Goal: Task Accomplishment & Management: Manage account settings

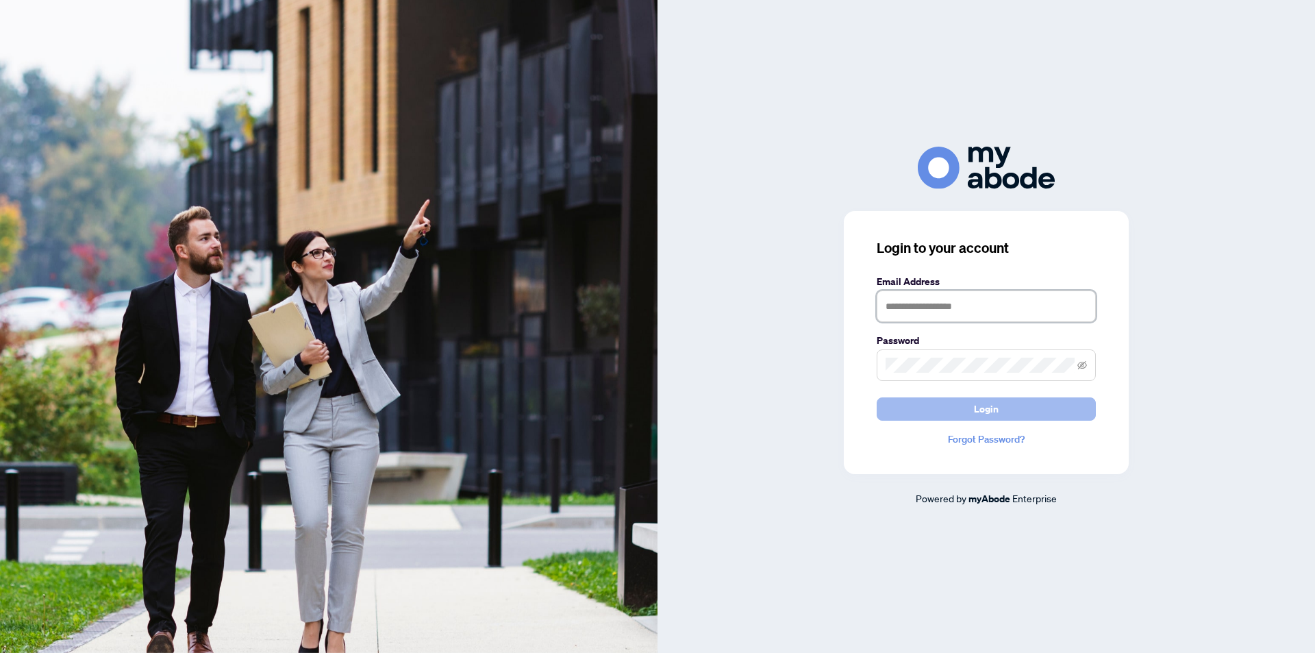
type input "**********"
click at [980, 413] on span "Login" at bounding box center [986, 409] width 25 height 22
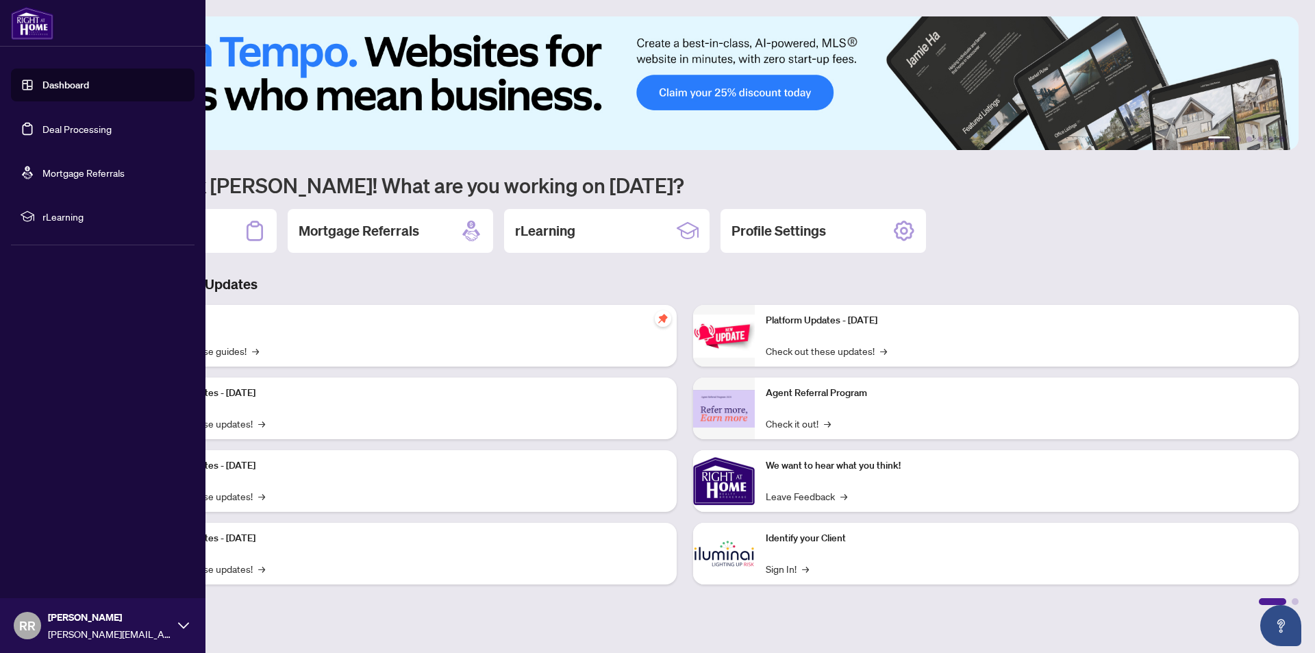
click at [69, 79] on link "Dashboard" at bounding box center [65, 85] width 47 height 12
click at [72, 86] on link "Dashboard" at bounding box center [65, 85] width 47 height 12
click at [95, 131] on link "Deal Processing" at bounding box center [76, 129] width 69 height 12
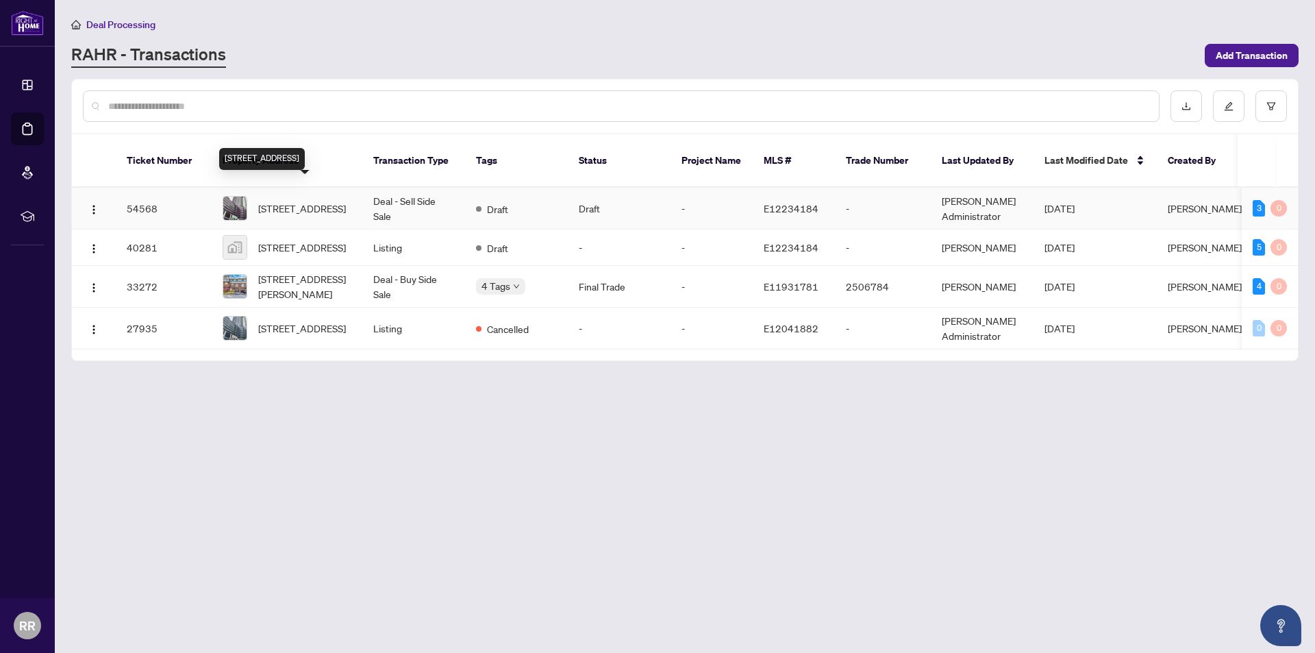
click at [318, 201] on span "[STREET_ADDRESS]" at bounding box center [302, 208] width 88 height 15
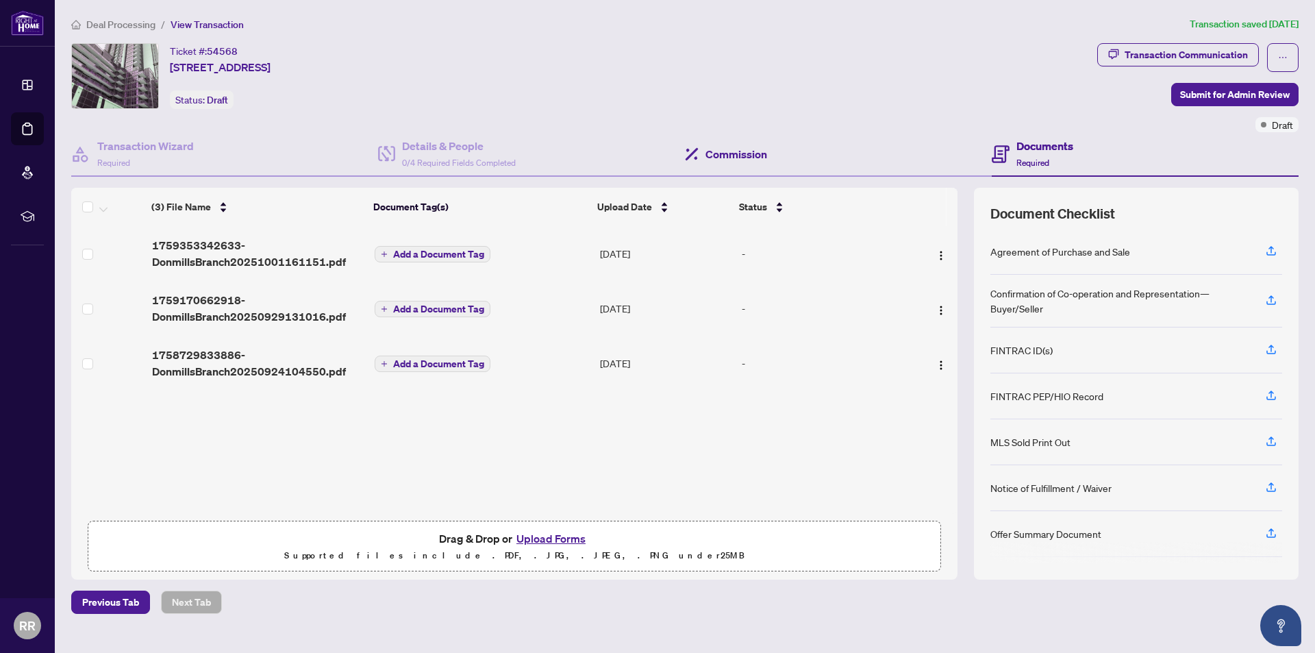
click at [987, 156] on div "Commission" at bounding box center [838, 154] width 307 height 45
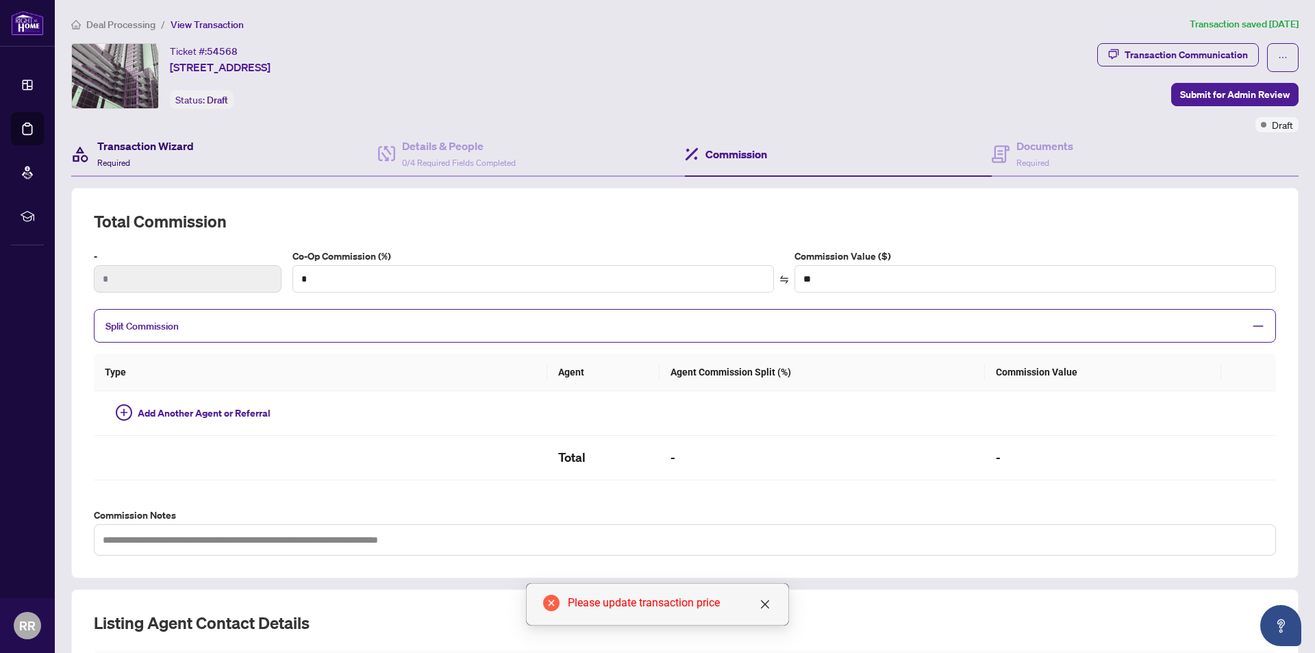
click at [149, 164] on div "Transaction Wizard Required" at bounding box center [145, 154] width 97 height 32
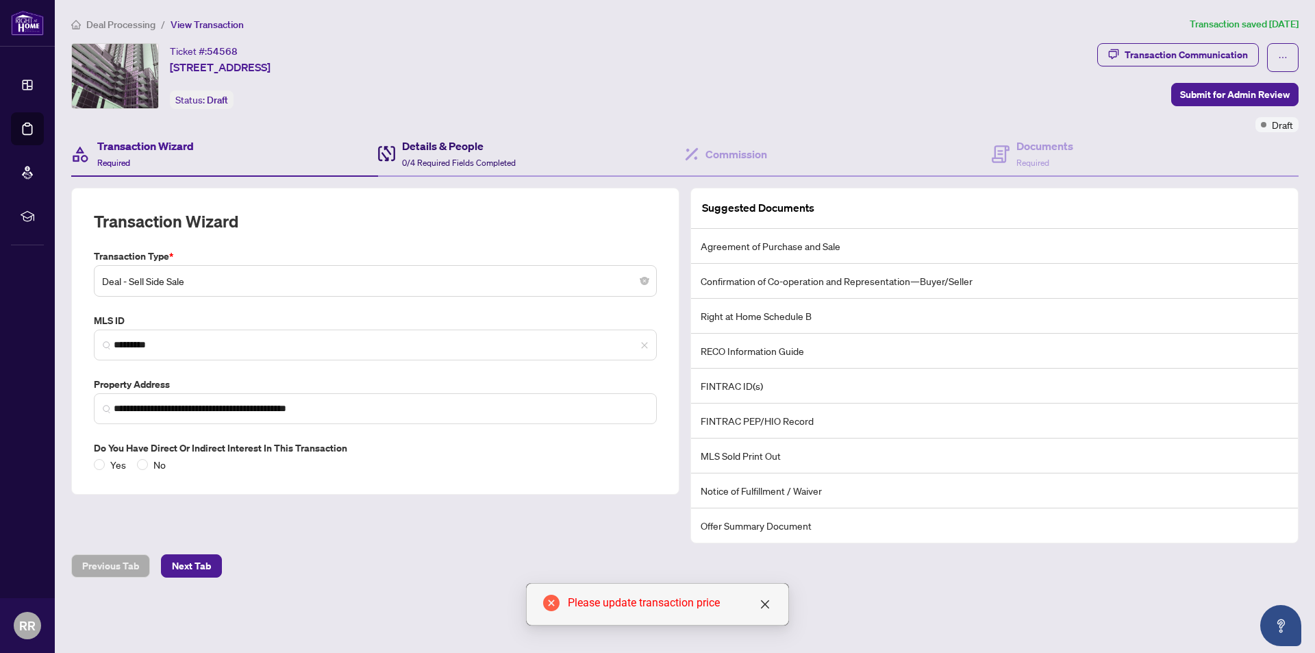
click at [450, 142] on h4 "Details & People" at bounding box center [459, 146] width 114 height 16
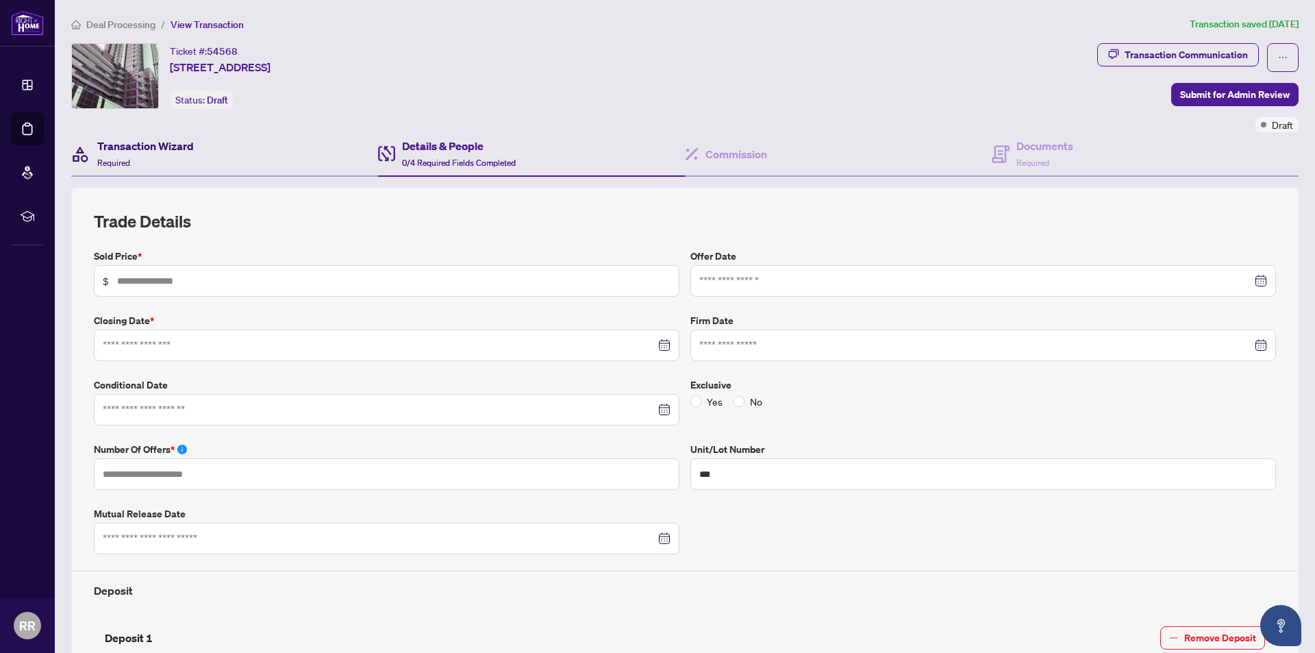
click at [174, 145] on h4 "Transaction Wizard" at bounding box center [145, 146] width 97 height 16
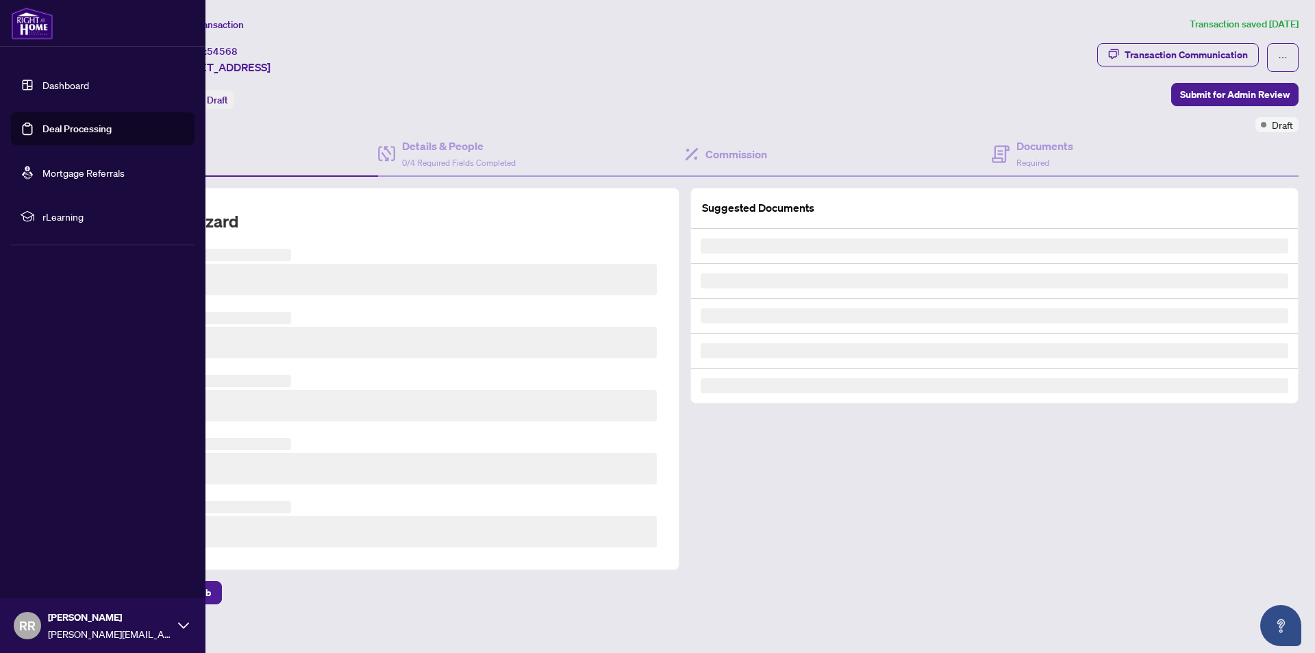
click at [42, 89] on link "Dashboard" at bounding box center [65, 85] width 47 height 12
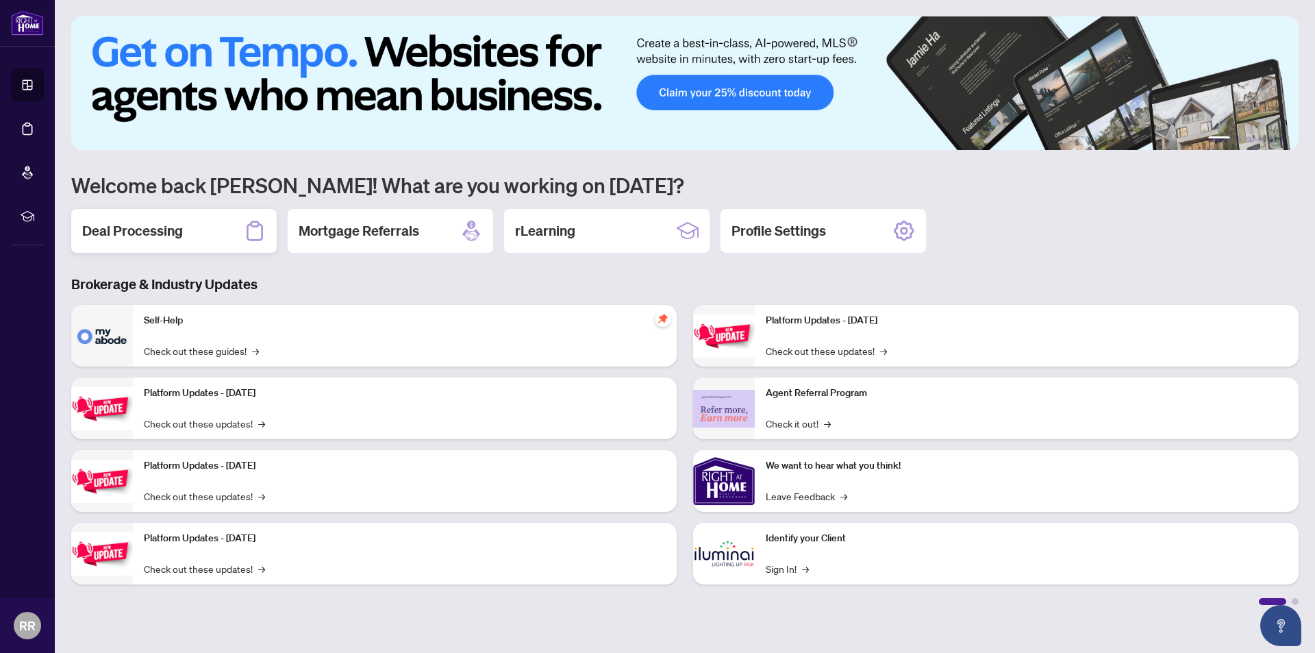
click at [159, 239] on h2 "Deal Processing" at bounding box center [132, 230] width 101 height 19
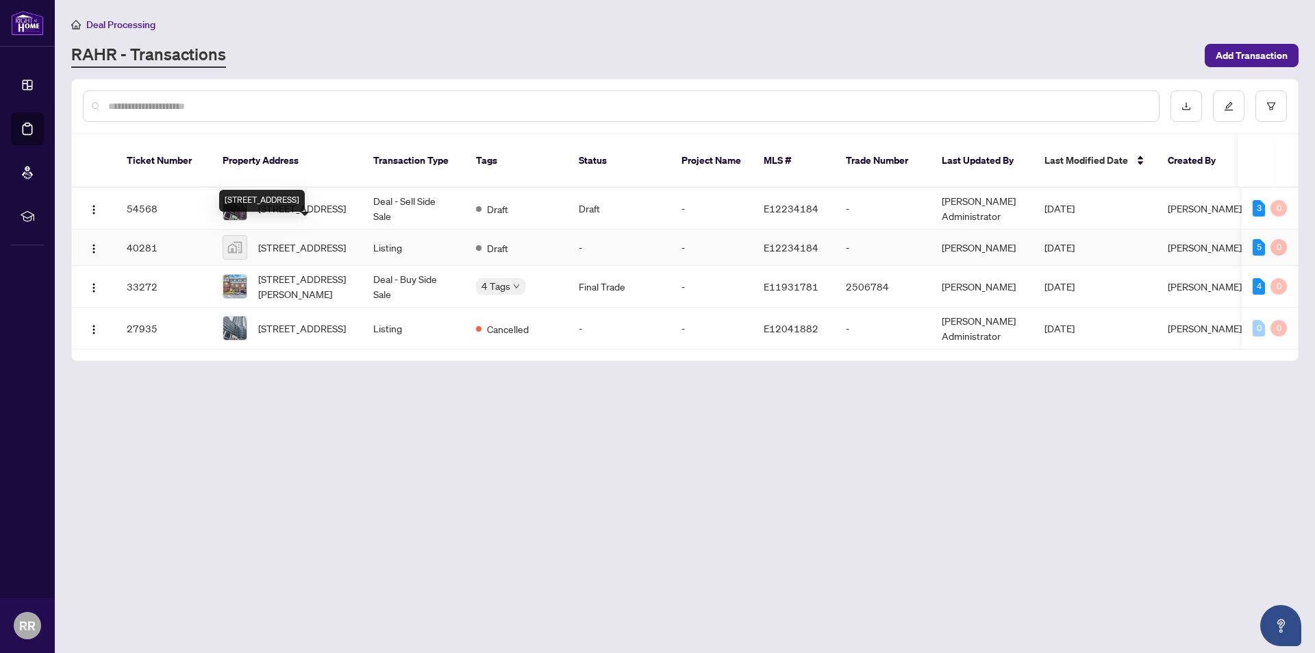
click at [312, 240] on span "[STREET_ADDRESS]" at bounding box center [302, 247] width 88 height 15
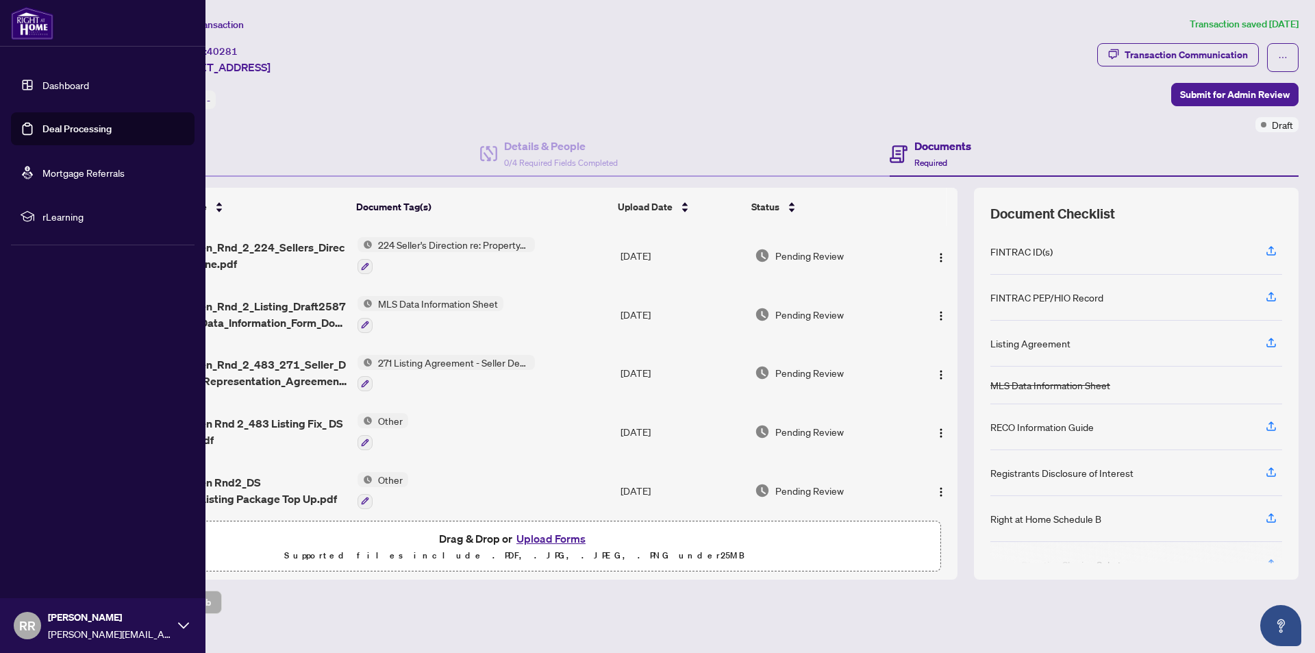
click at [47, 88] on link "Dashboard" at bounding box center [65, 85] width 47 height 12
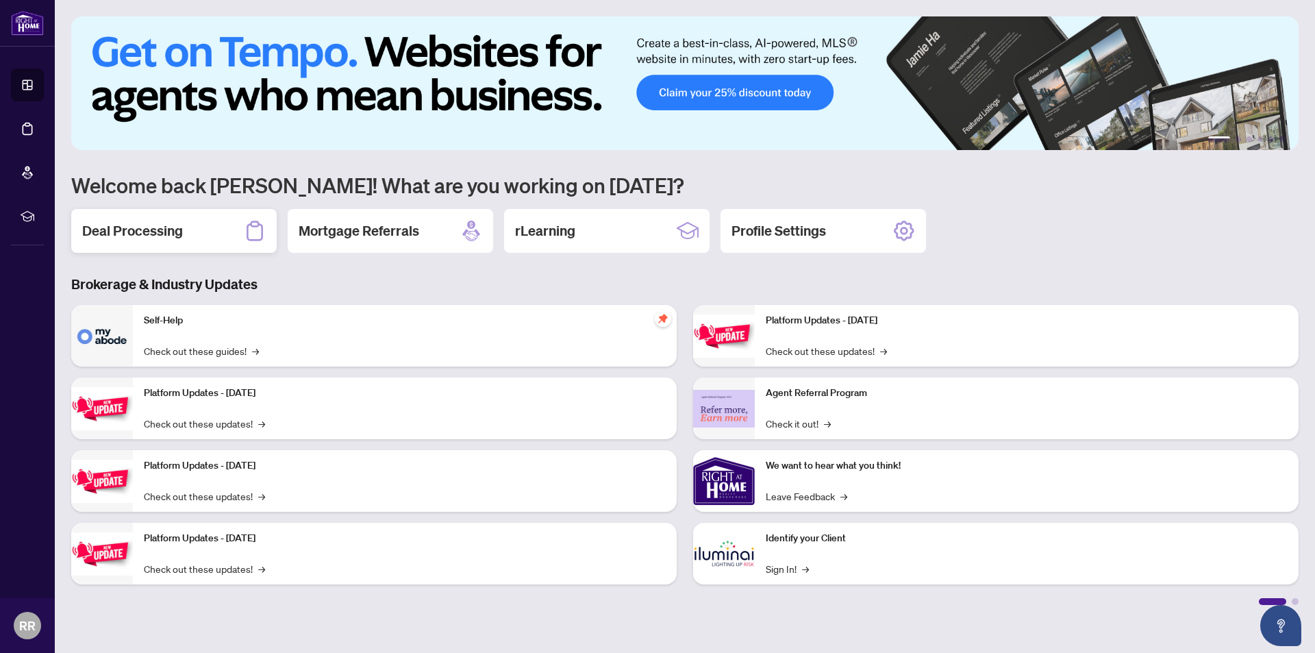
click at [132, 229] on h2 "Deal Processing" at bounding box center [132, 230] width 101 height 19
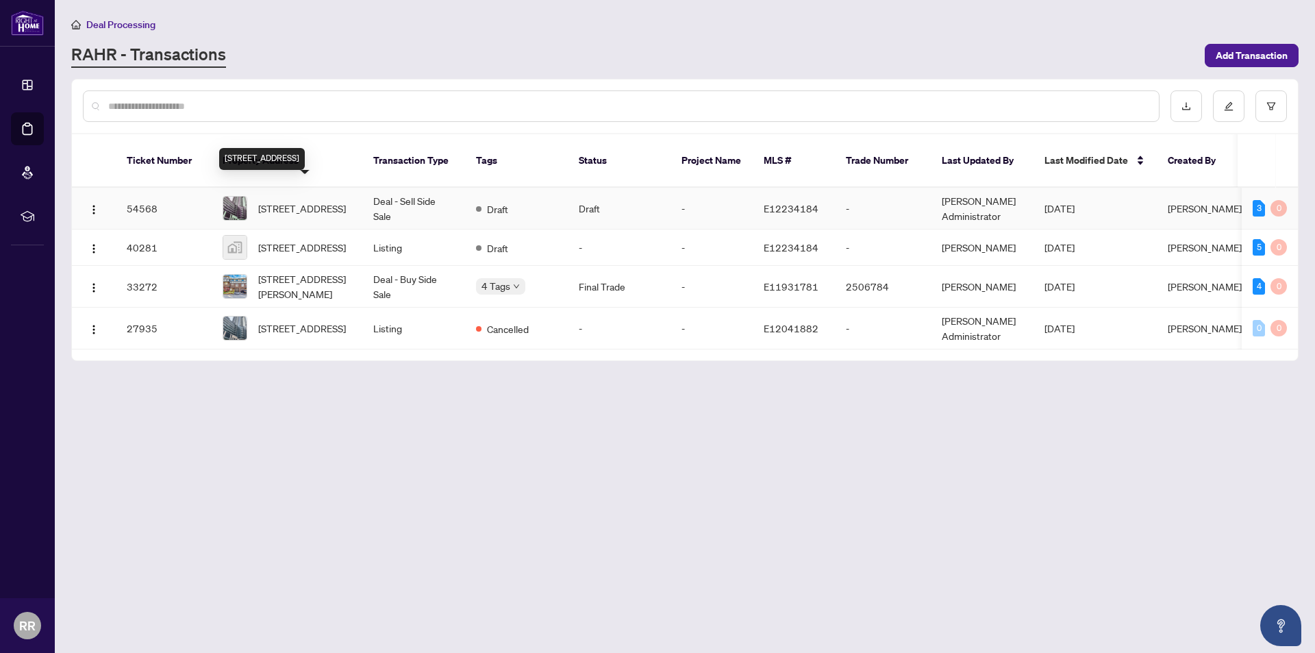
click at [300, 201] on span "[STREET_ADDRESS]" at bounding box center [302, 208] width 88 height 15
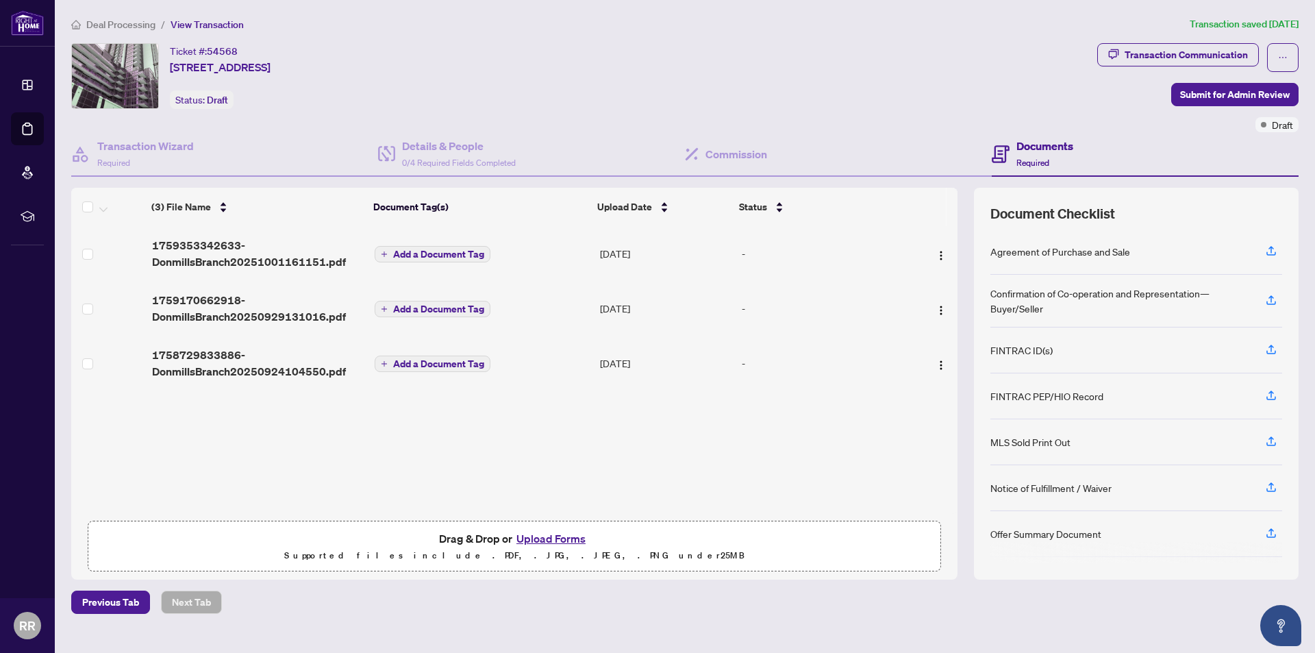
click at [1021, 155] on div "Documents Required" at bounding box center [1044, 154] width 57 height 32
click at [725, 161] on h4 "Commission" at bounding box center [737, 154] width 62 height 16
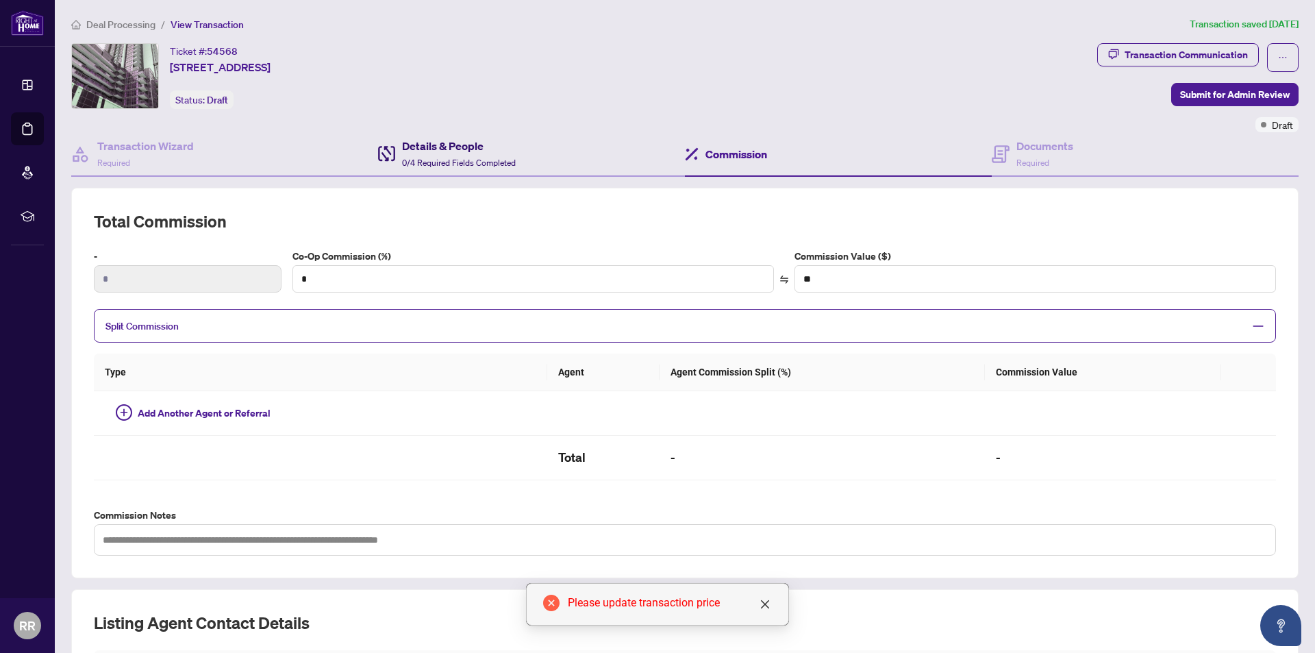
click at [469, 158] on span "0/4 Required Fields Completed" at bounding box center [459, 163] width 114 height 10
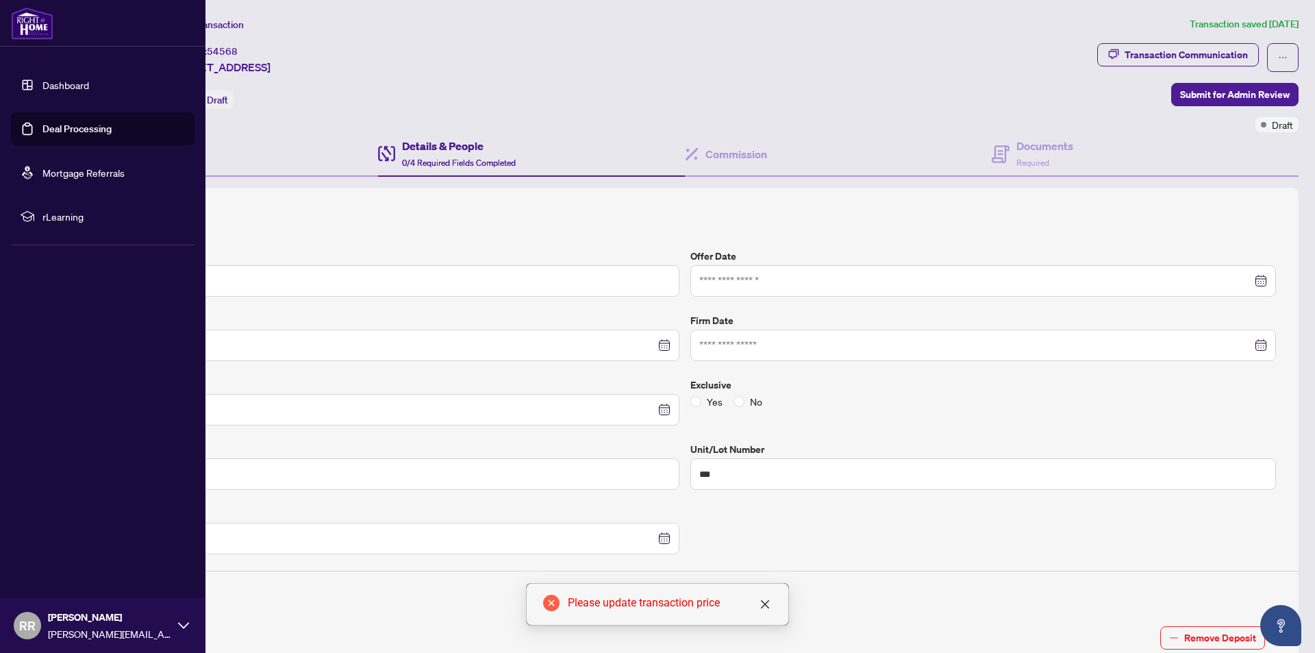
click at [76, 126] on link "Deal Processing" at bounding box center [76, 129] width 69 height 12
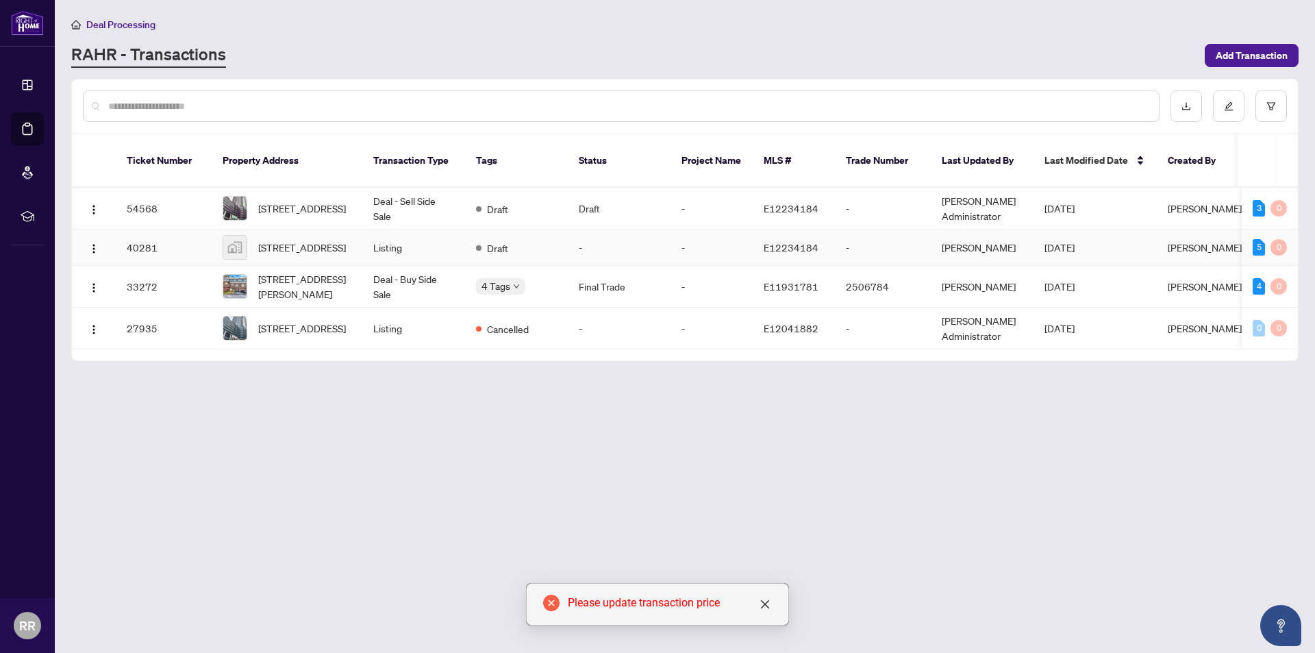
click at [299, 240] on span "[STREET_ADDRESS]" at bounding box center [302, 247] width 88 height 15
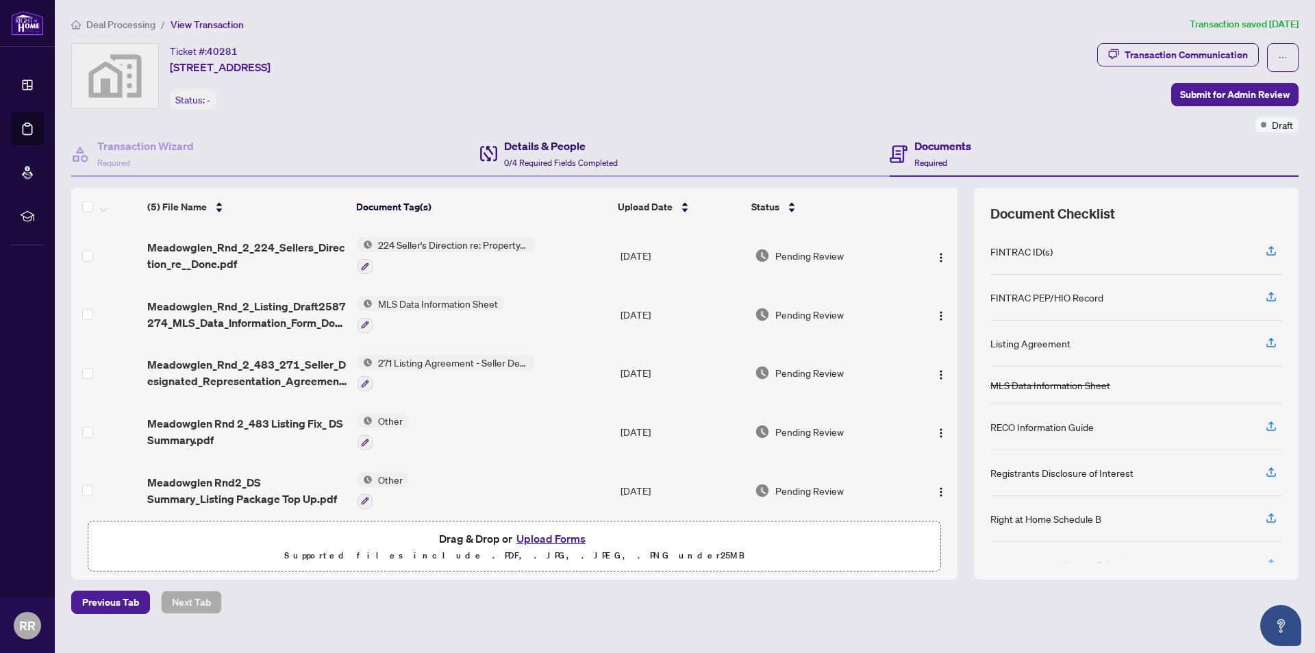
click at [563, 158] on span "0/4 Required Fields Completed" at bounding box center [561, 163] width 114 height 10
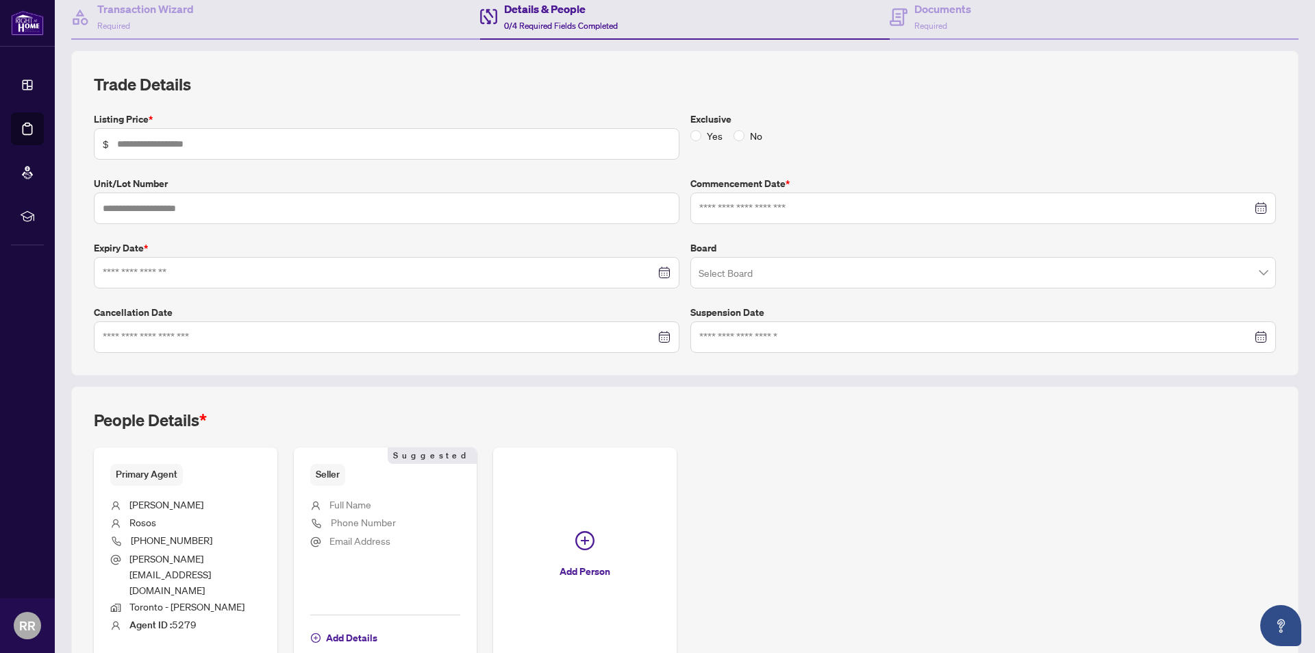
scroll to position [193, 0]
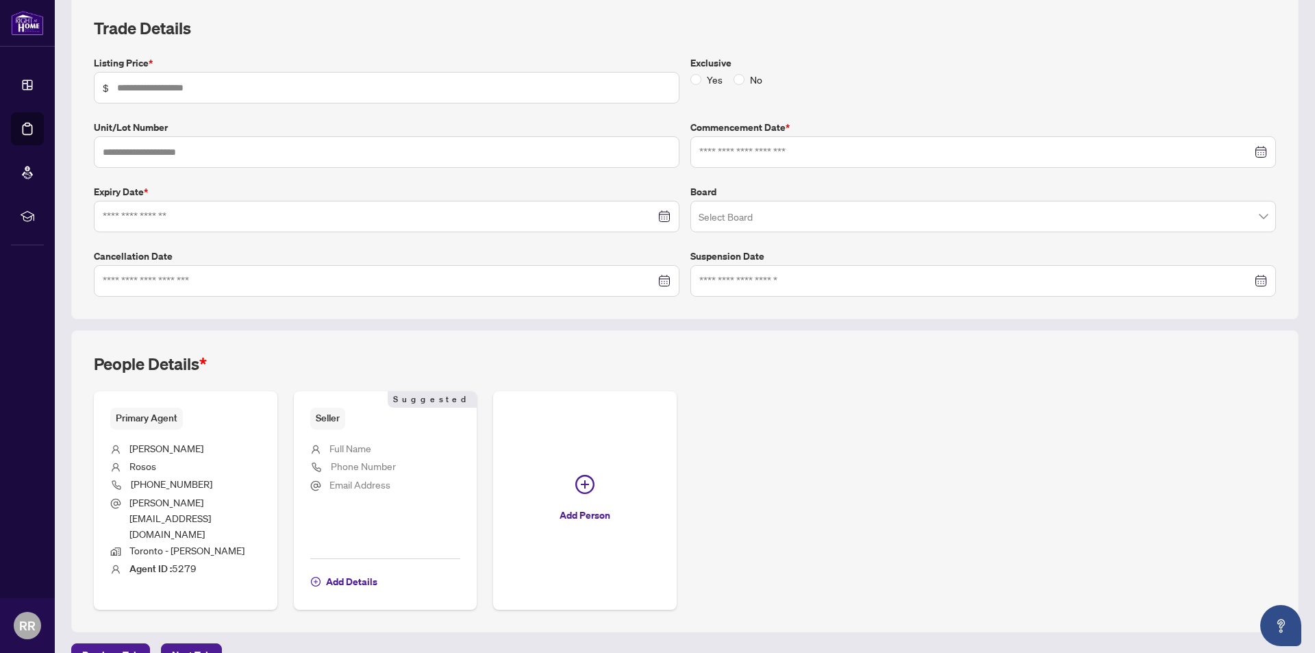
click at [943, 199] on div "Board Select Board" at bounding box center [983, 208] width 597 height 48
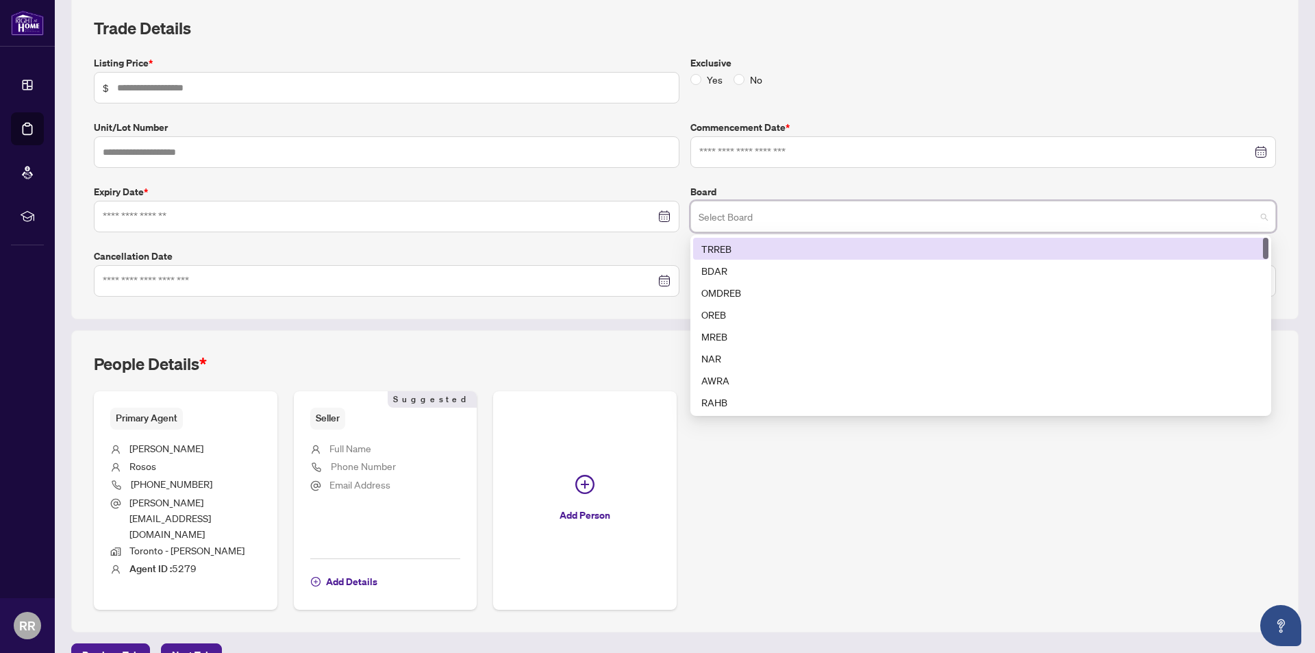
click at [952, 210] on input "search" at bounding box center [977, 218] width 557 height 30
click at [951, 75] on div "Yes No" at bounding box center [983, 79] width 586 height 15
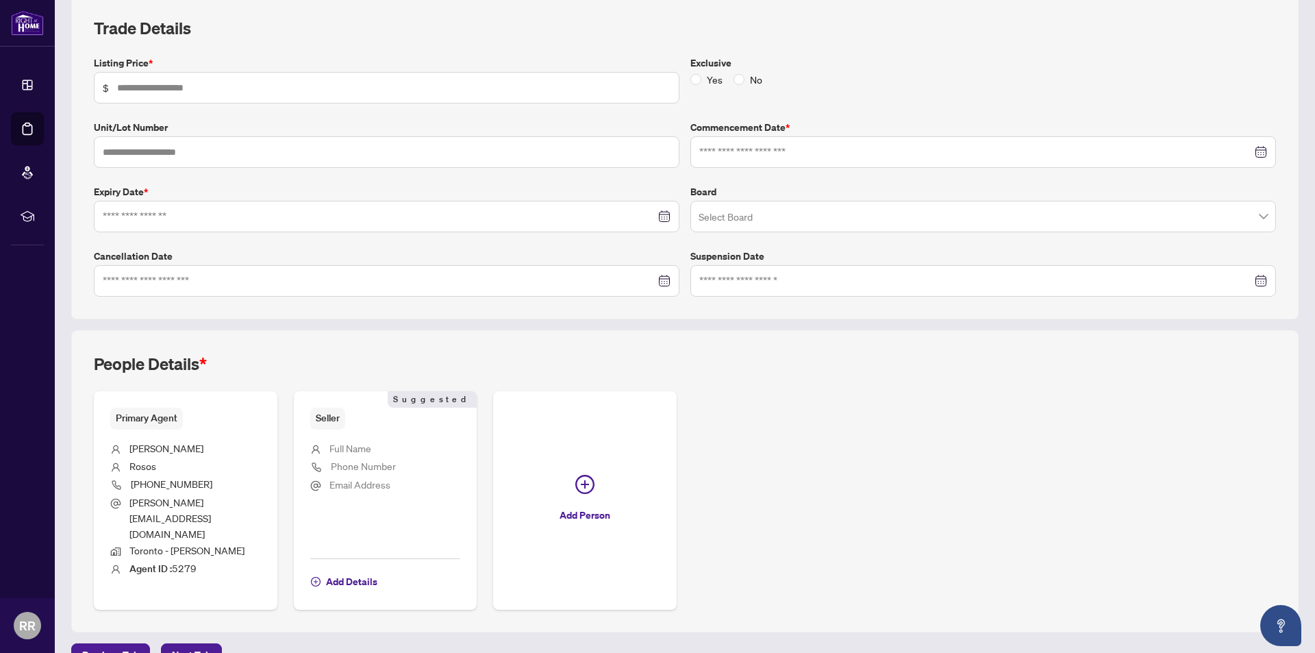
scroll to position [0, 0]
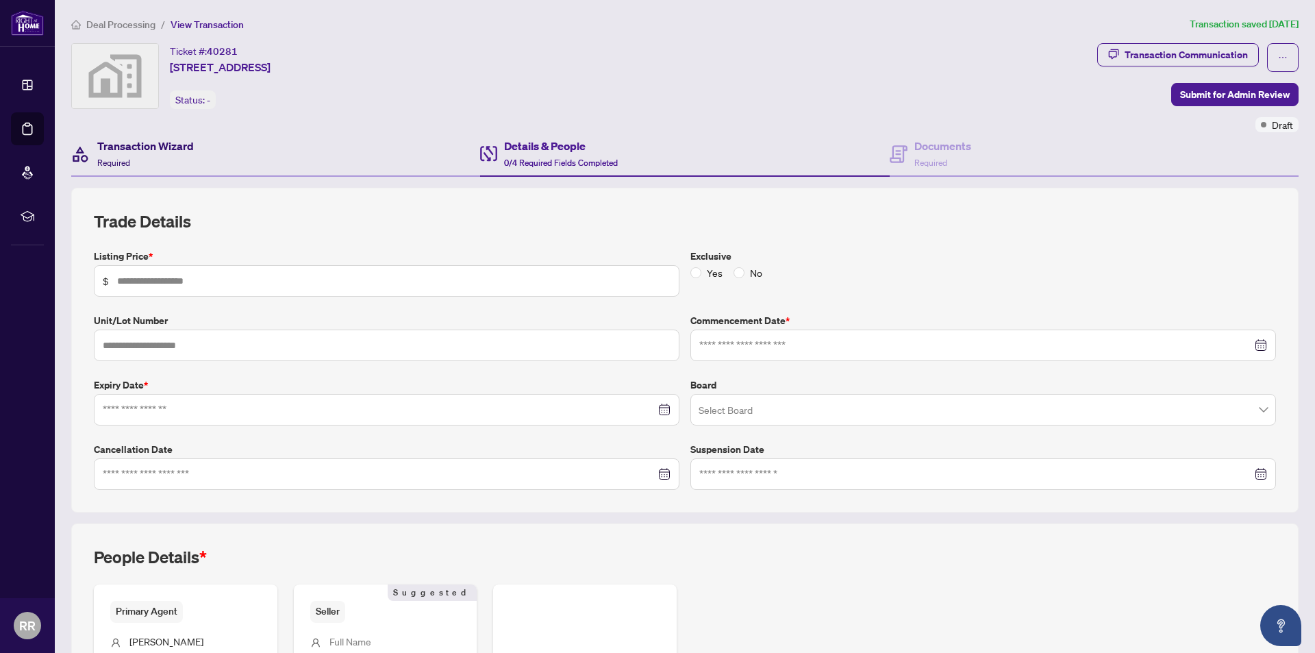
click at [141, 149] on h4 "Transaction Wizard" at bounding box center [145, 146] width 97 height 16
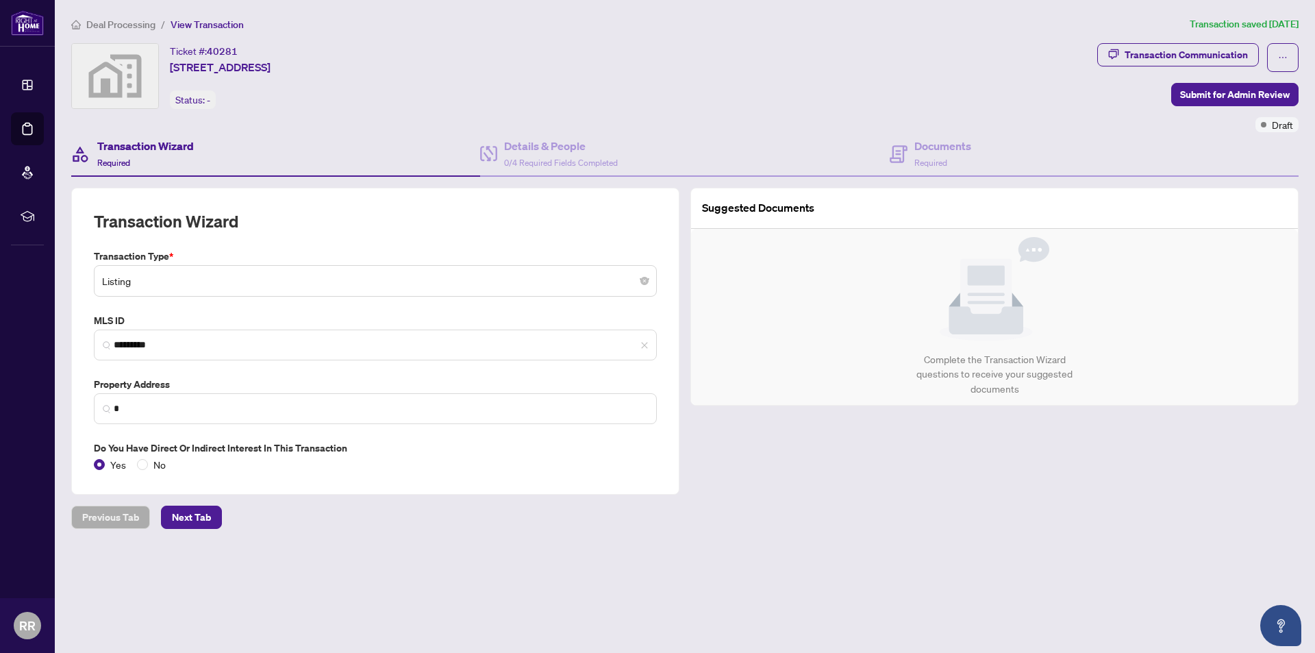
type input "**********"
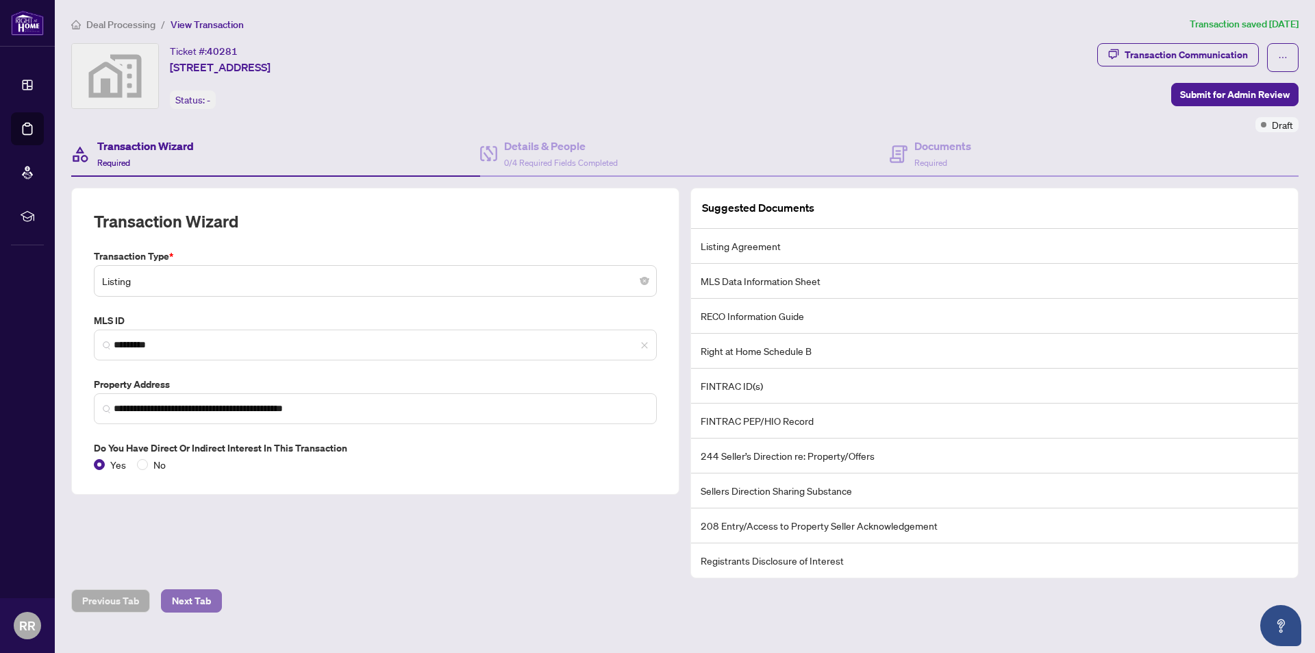
click at [172, 600] on span "Next Tab" at bounding box center [191, 601] width 39 height 22
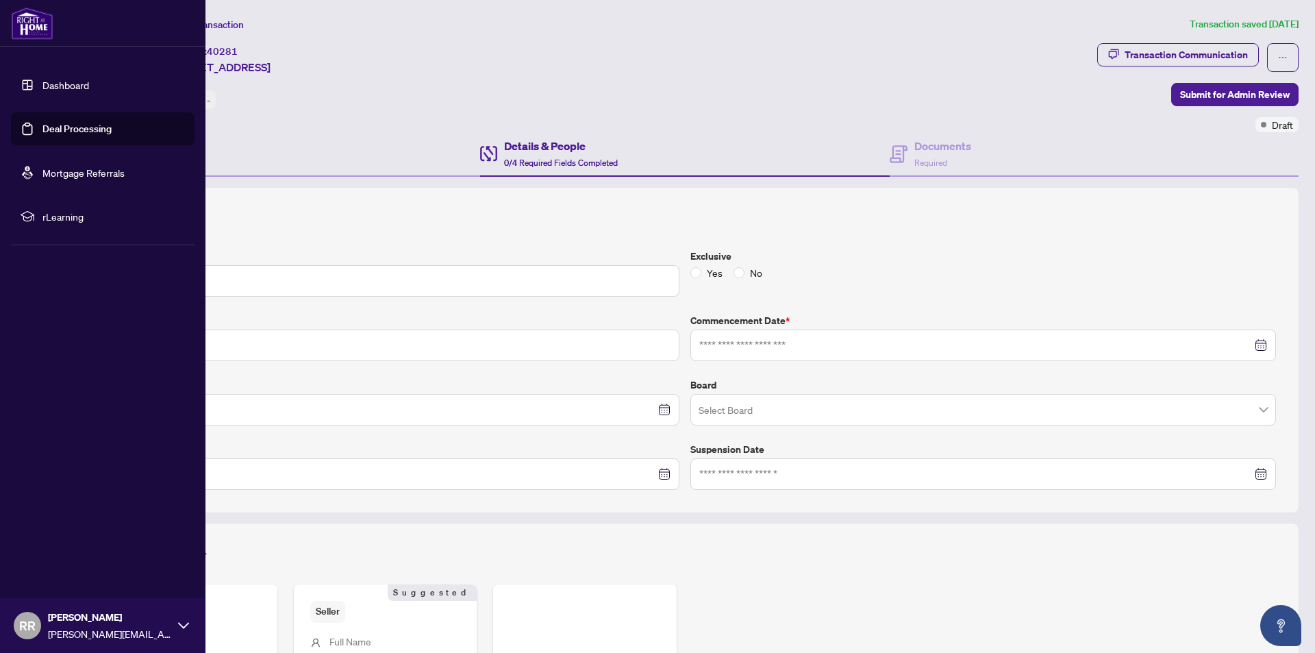
click at [42, 86] on link "Dashboard" at bounding box center [65, 85] width 47 height 12
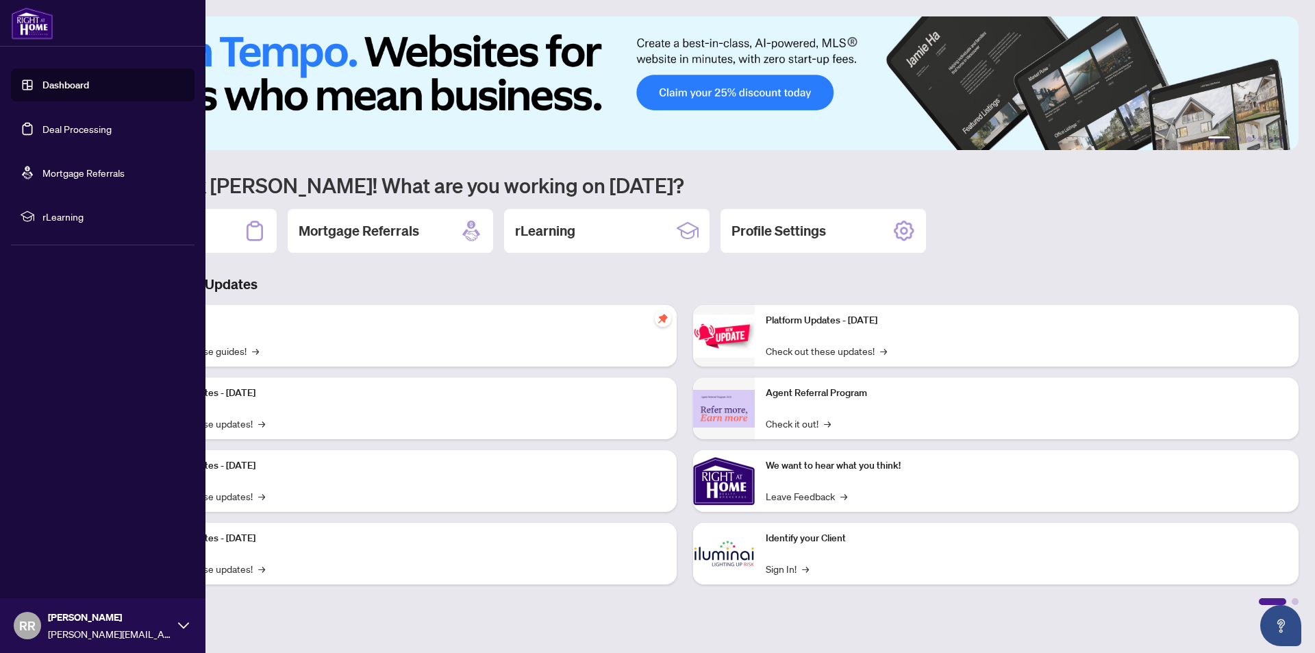
click at [45, 135] on link "Deal Processing" at bounding box center [76, 129] width 69 height 12
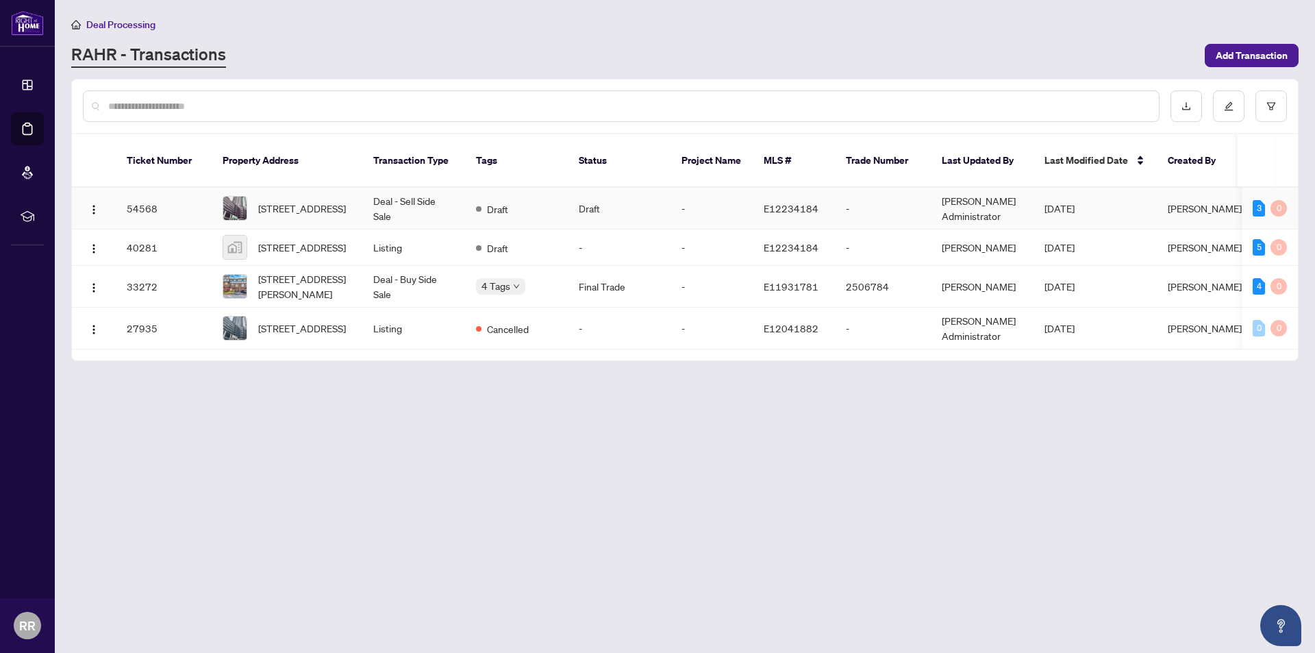
click at [306, 201] on span "[STREET_ADDRESS]" at bounding box center [302, 208] width 88 height 15
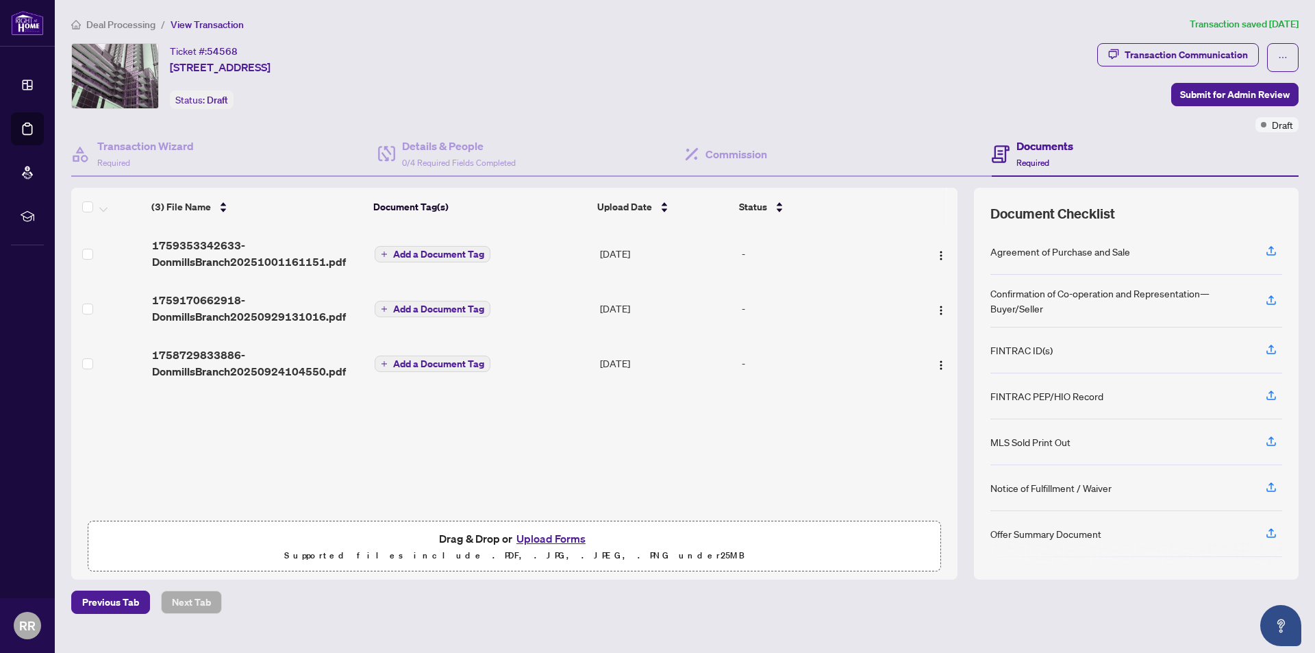
click at [1043, 151] on h4 "Documents" at bounding box center [1044, 146] width 57 height 16
click at [710, 161] on h4 "Commission" at bounding box center [737, 154] width 62 height 16
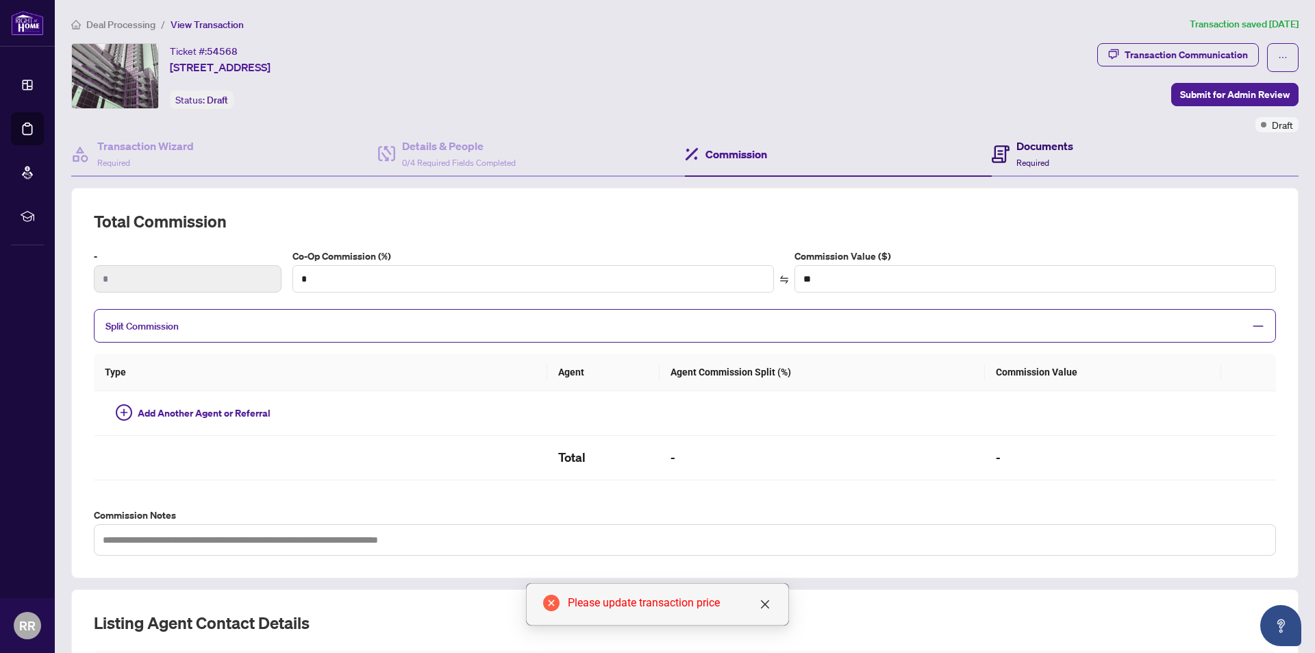
click at [1023, 147] on h4 "Documents" at bounding box center [1044, 146] width 57 height 16
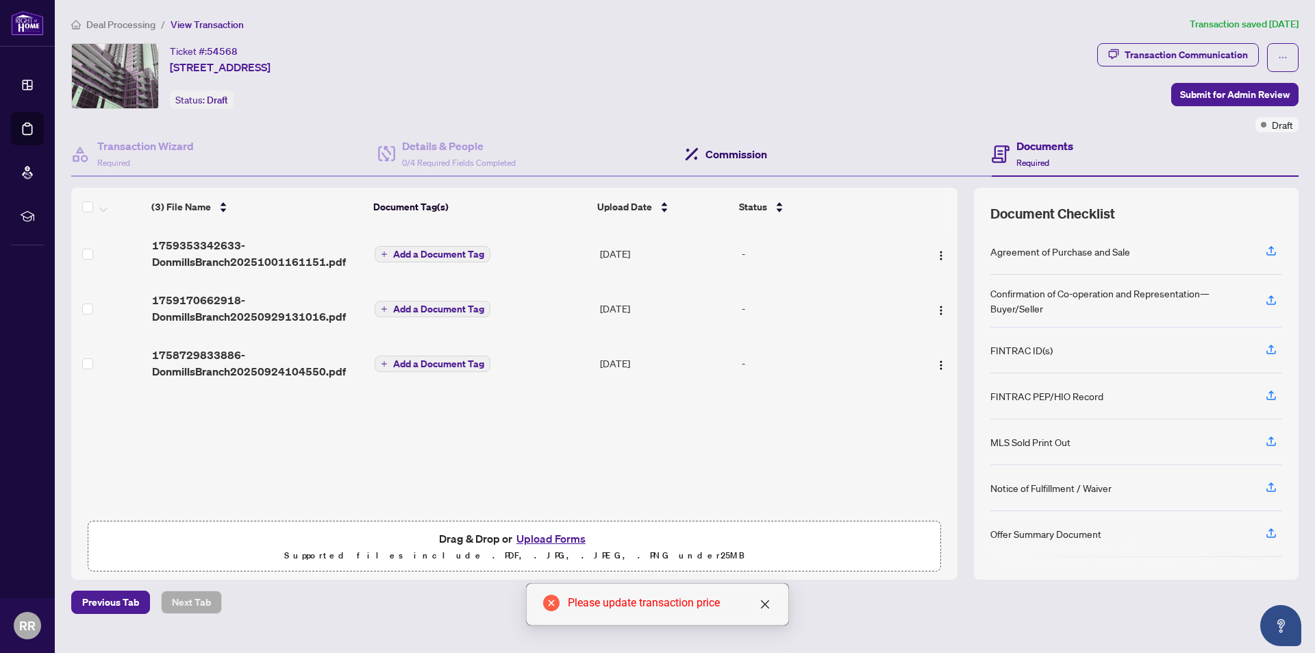
click at [728, 153] on h4 "Commission" at bounding box center [737, 154] width 62 height 16
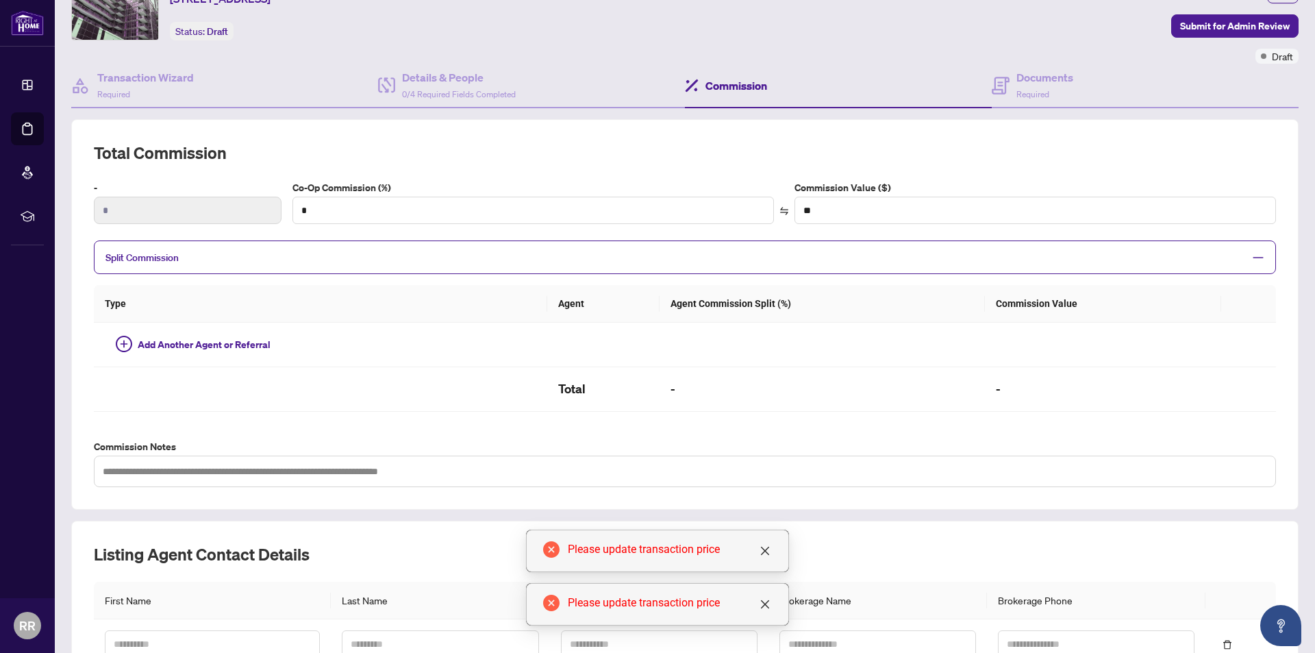
scroll to position [203, 0]
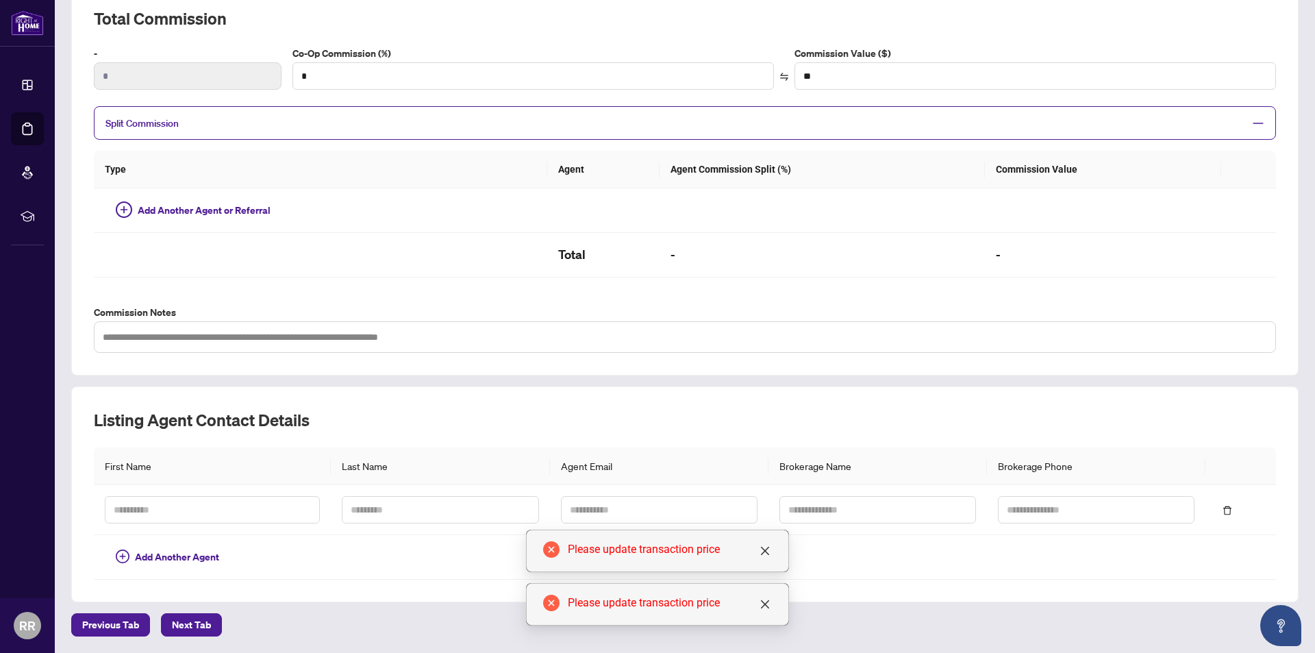
click at [774, 547] on div "Please update transaction price" at bounding box center [657, 550] width 263 height 42
click at [773, 602] on div "Please update transaction price" at bounding box center [657, 604] width 263 height 42
click at [766, 604] on icon "close" at bounding box center [765, 604] width 8 height 8
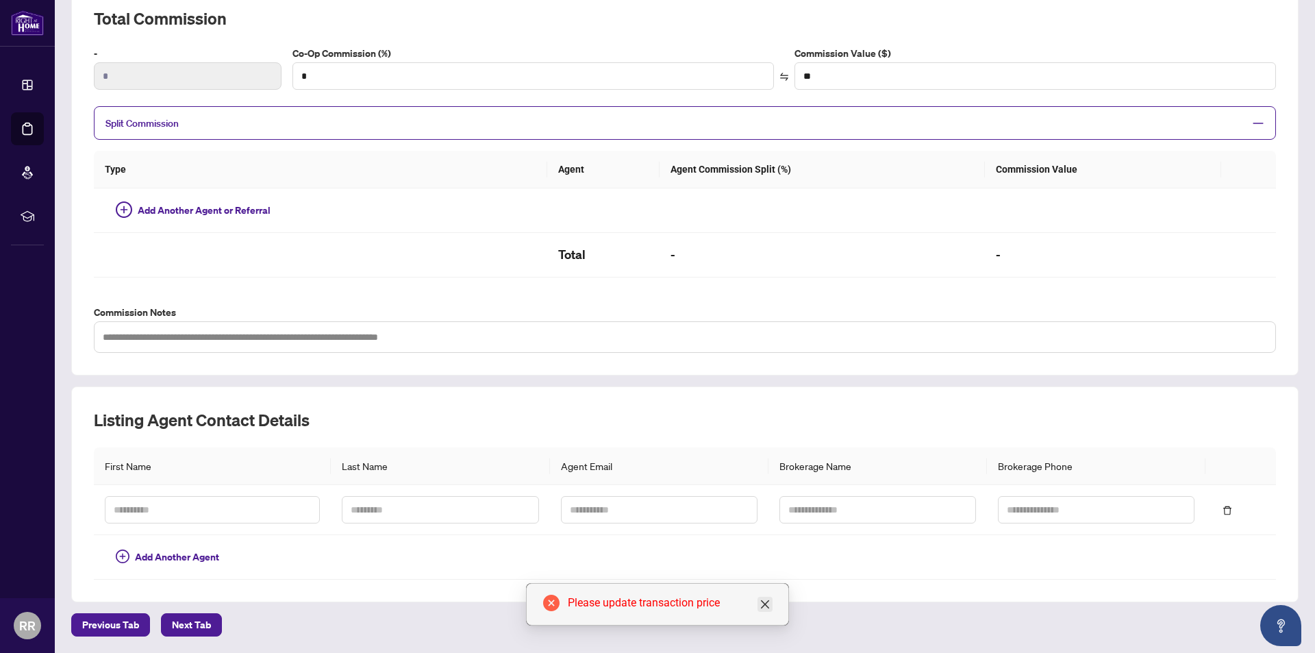
click at [765, 606] on icon "close" at bounding box center [765, 604] width 11 height 11
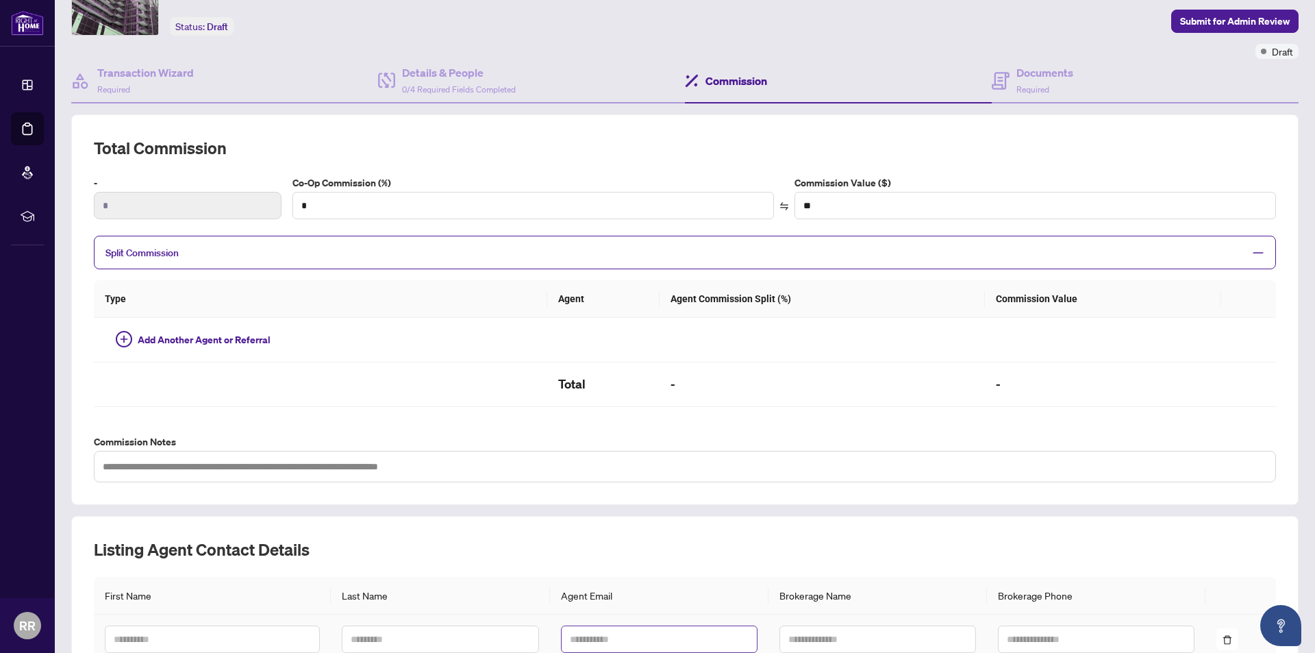
scroll to position [0, 0]
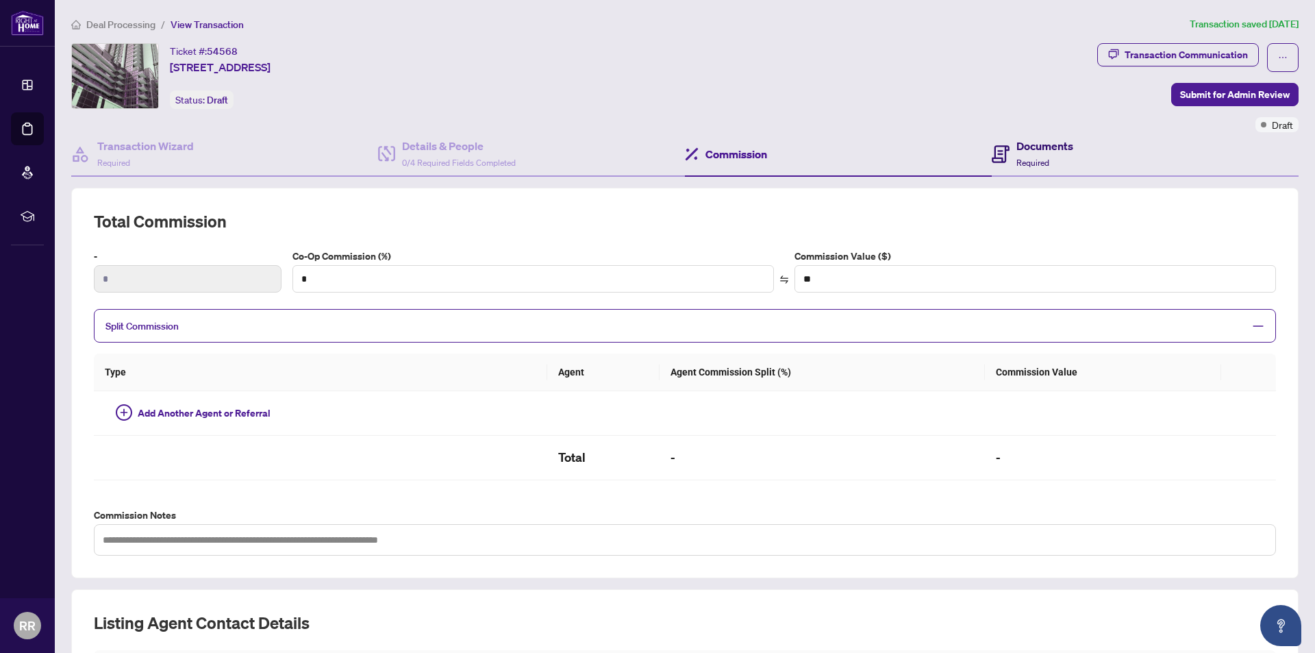
click at [1026, 164] on span "Required" at bounding box center [1032, 163] width 33 height 10
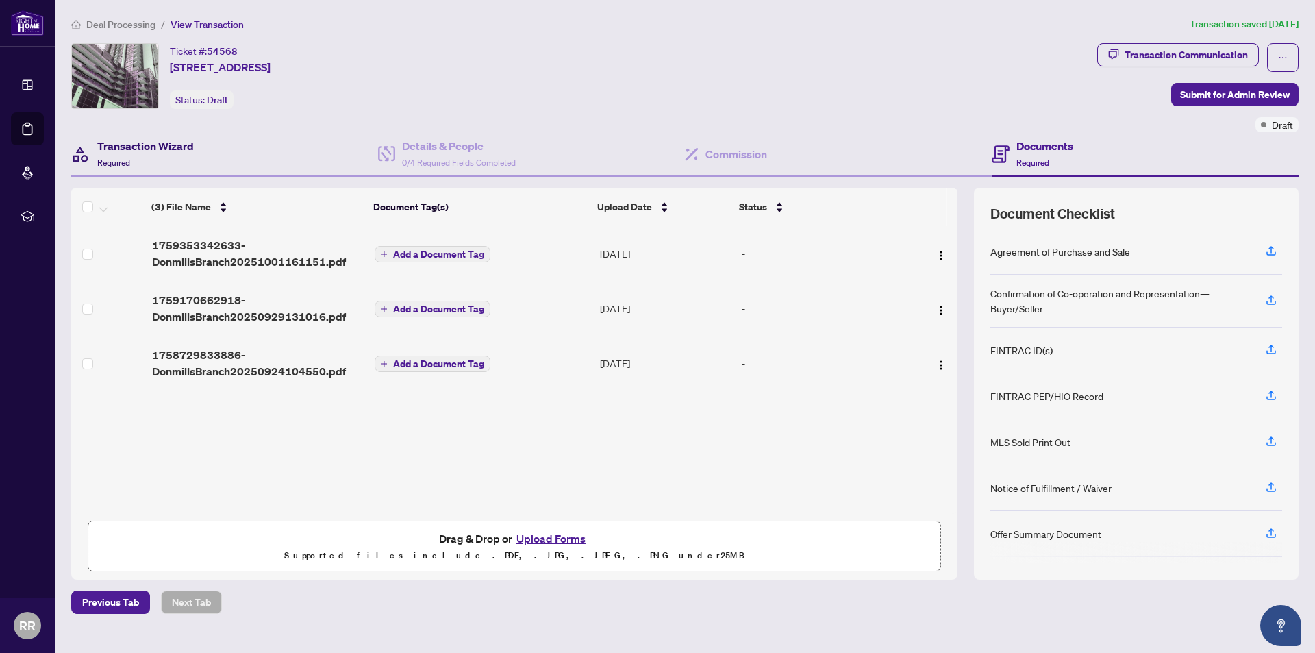
click at [127, 155] on div "Transaction Wizard Required" at bounding box center [145, 154] width 97 height 32
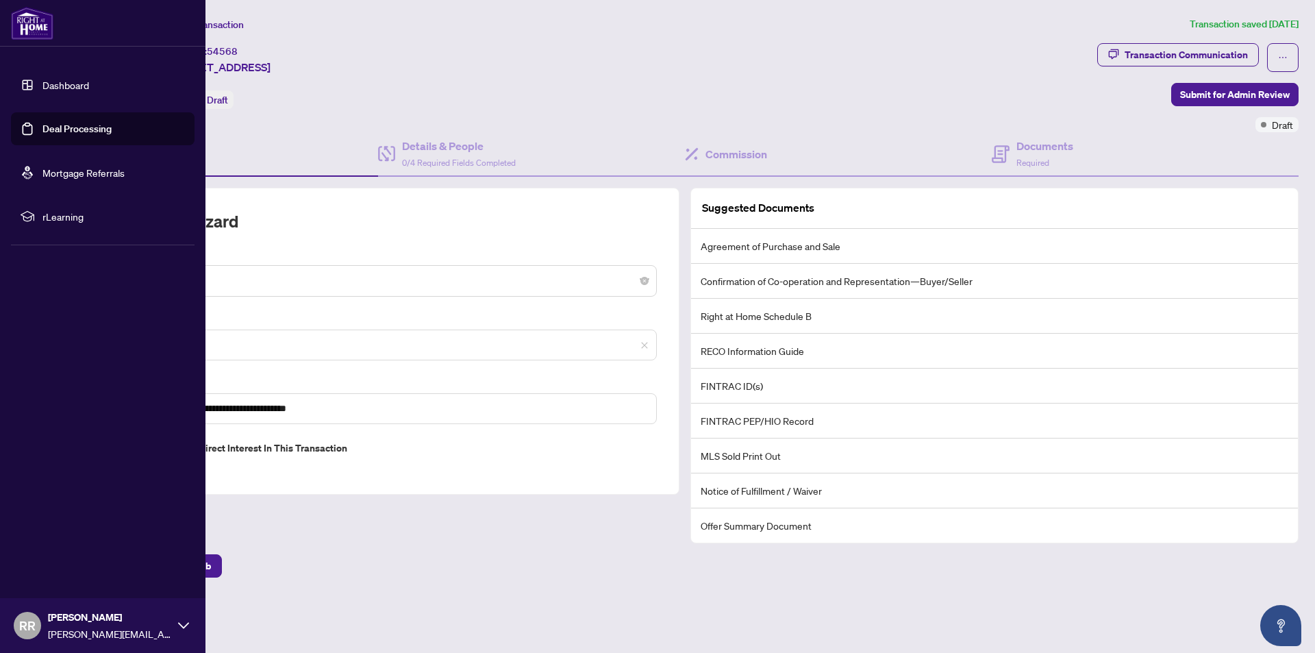
click at [49, 90] on link "Dashboard" at bounding box center [65, 85] width 47 height 12
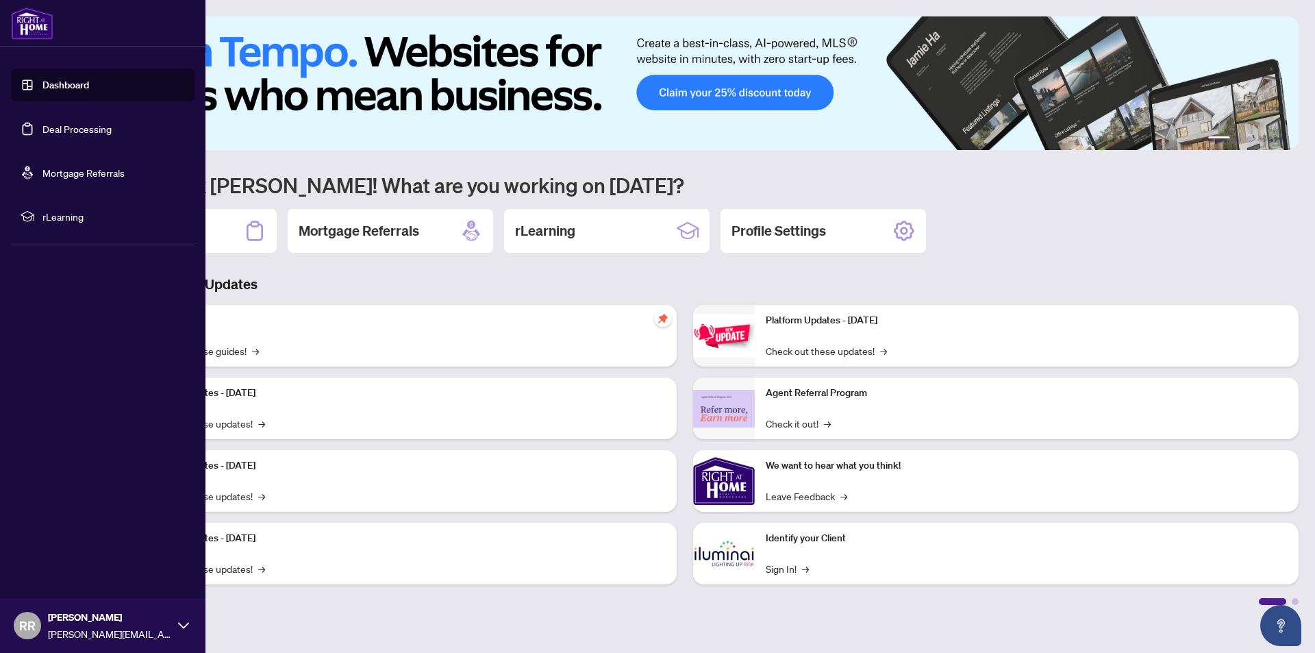
click at [56, 131] on link "Deal Processing" at bounding box center [76, 129] width 69 height 12
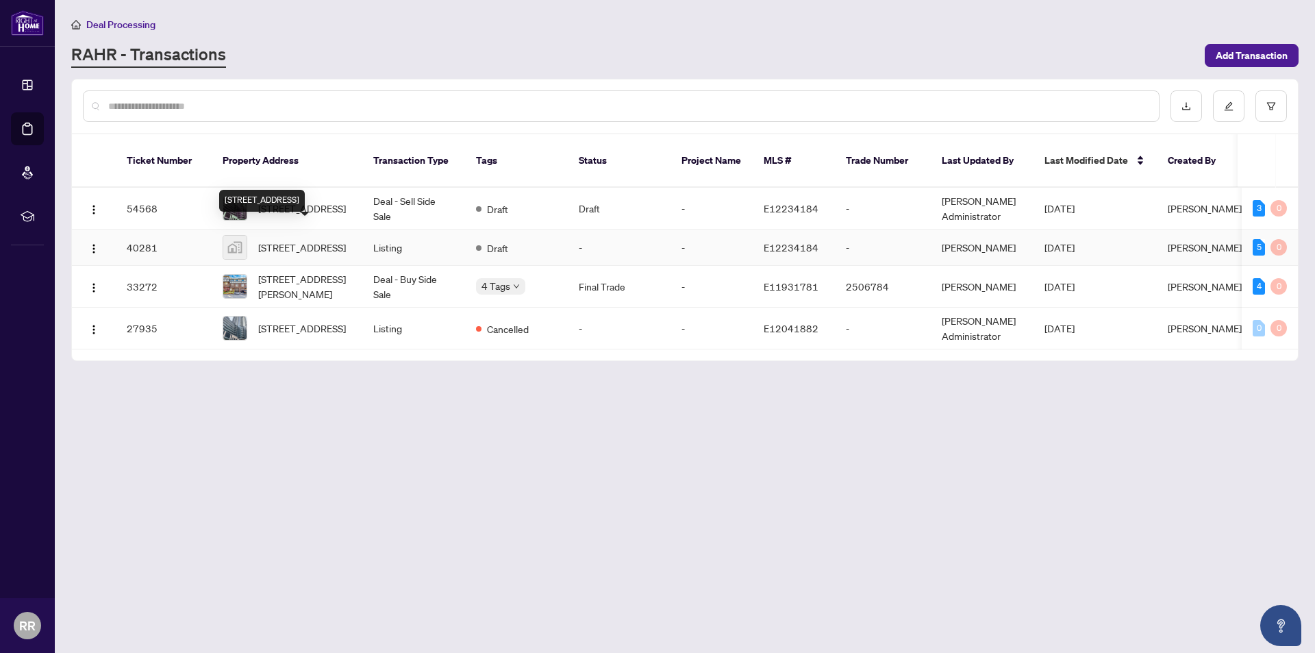
click at [293, 240] on span "[STREET_ADDRESS]" at bounding box center [302, 247] width 88 height 15
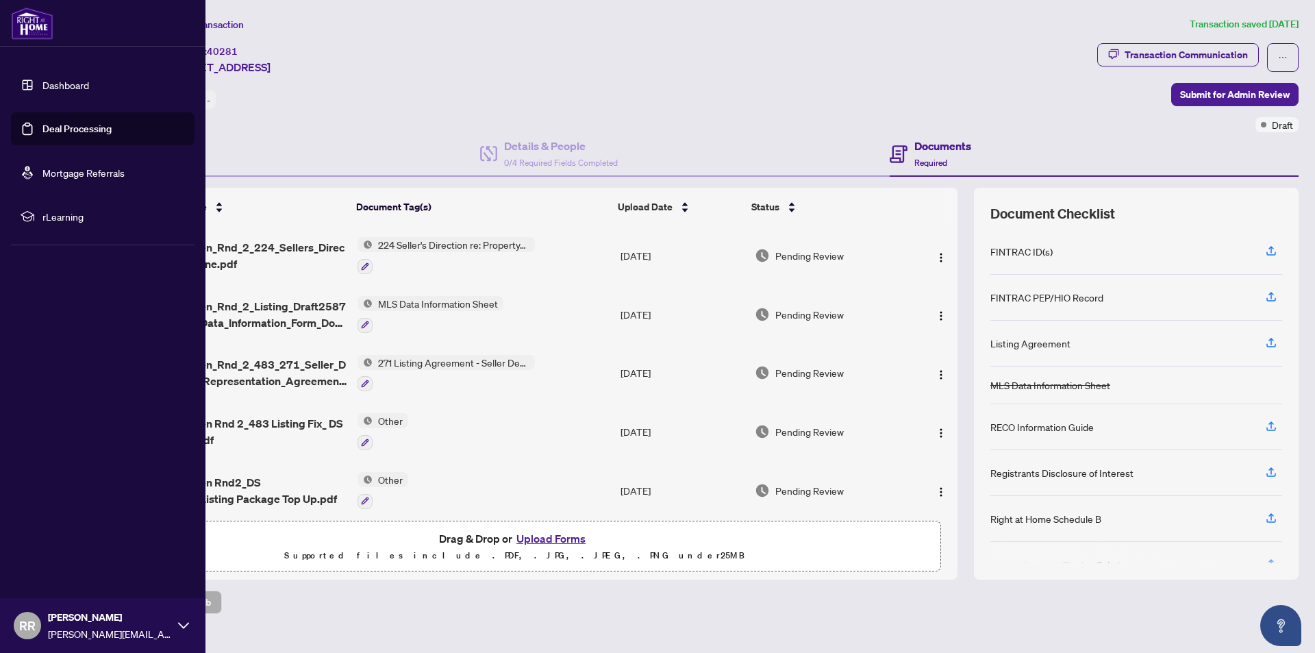
click at [42, 84] on link "Dashboard" at bounding box center [65, 85] width 47 height 12
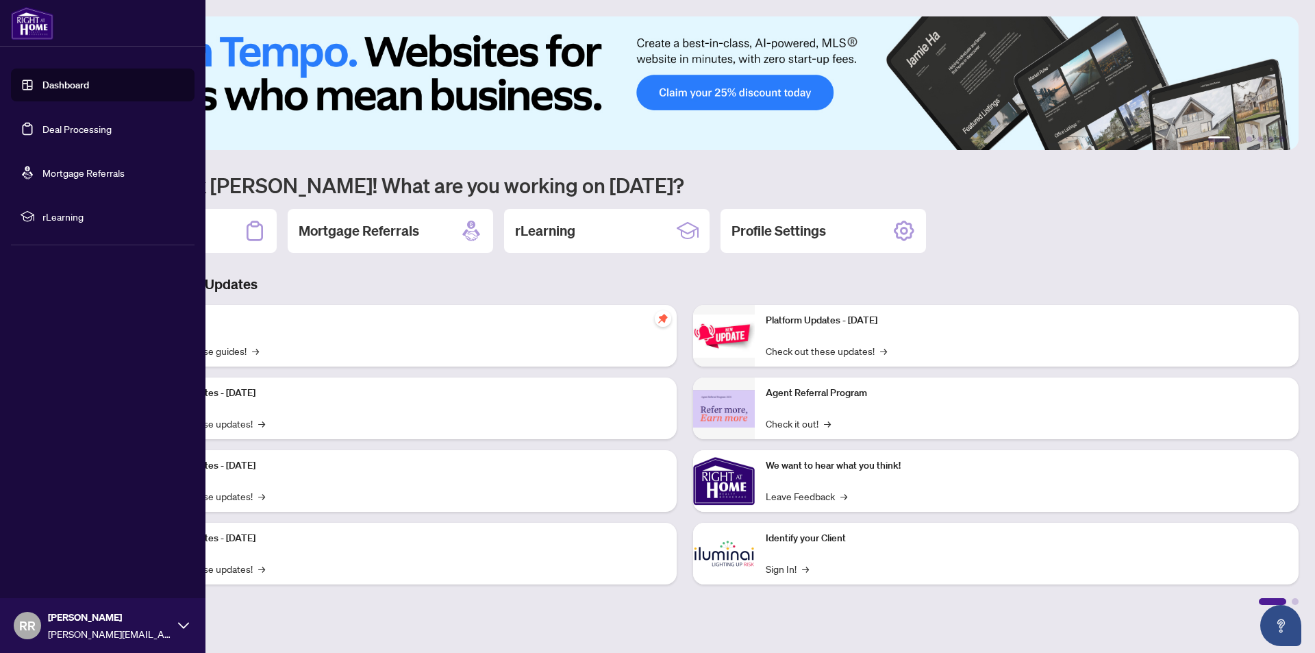
click at [68, 135] on link "Deal Processing" at bounding box center [76, 129] width 69 height 12
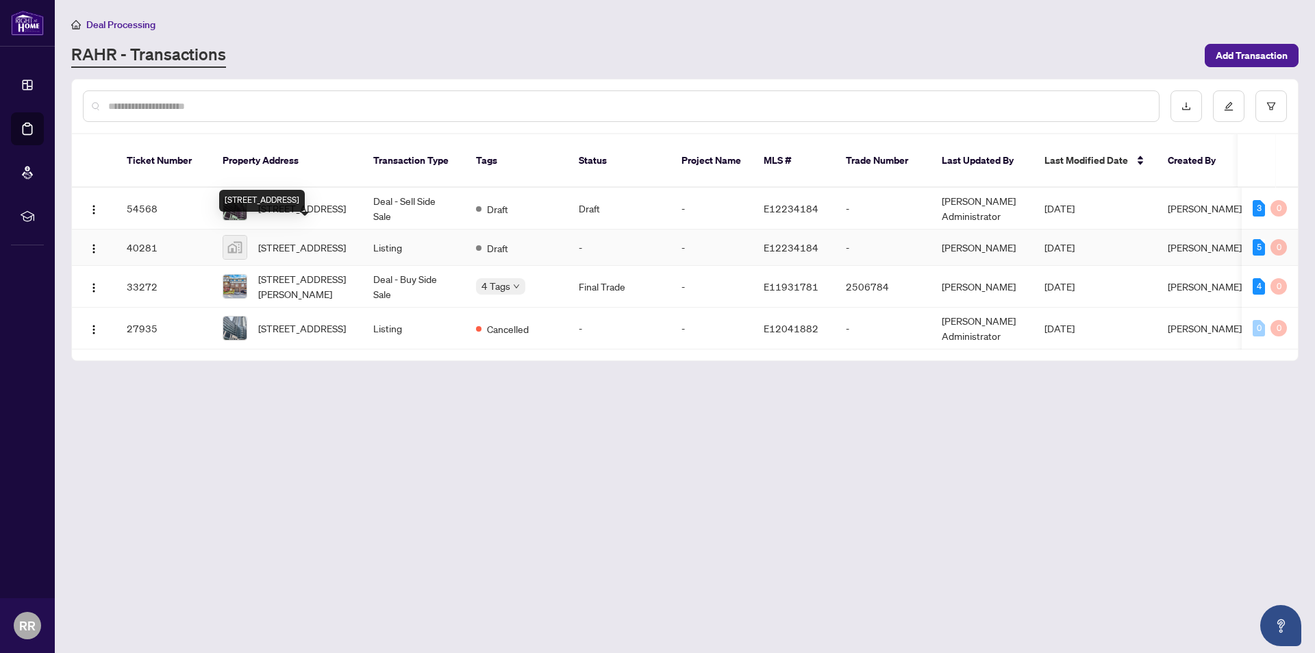
click at [334, 240] on span "[STREET_ADDRESS]" at bounding box center [302, 247] width 88 height 15
click at [331, 240] on span "[STREET_ADDRESS]" at bounding box center [302, 247] width 88 height 15
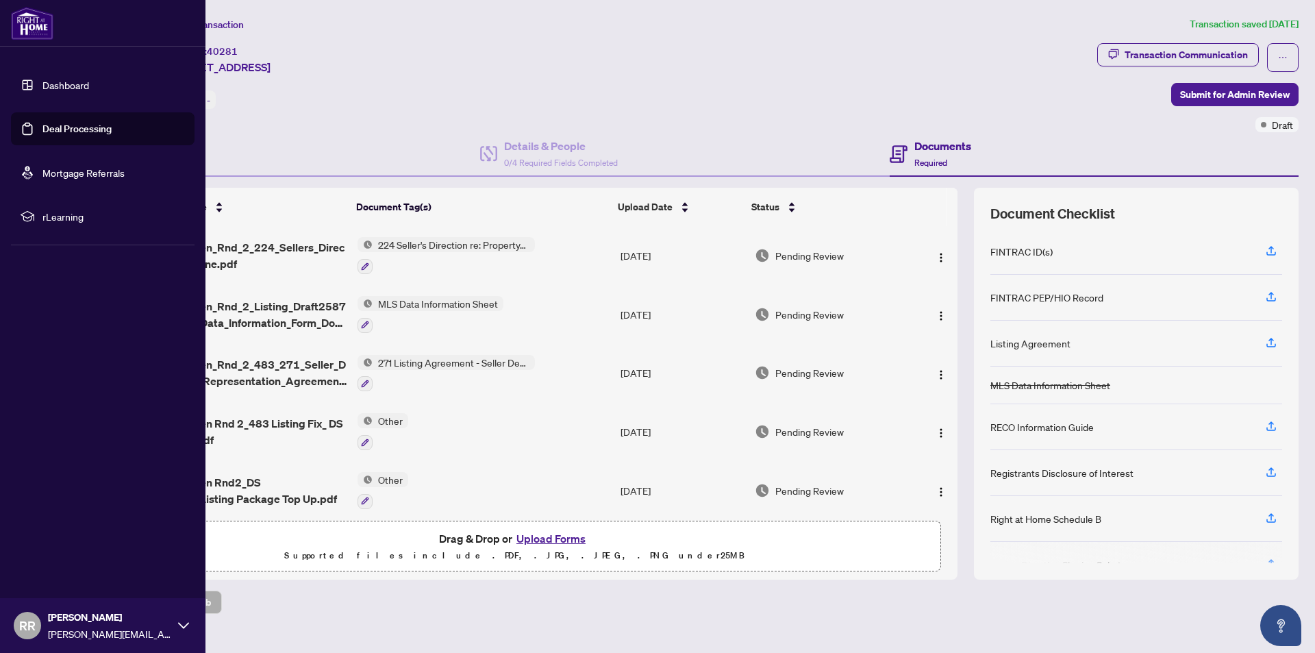
click at [50, 83] on link "Dashboard" at bounding box center [65, 85] width 47 height 12
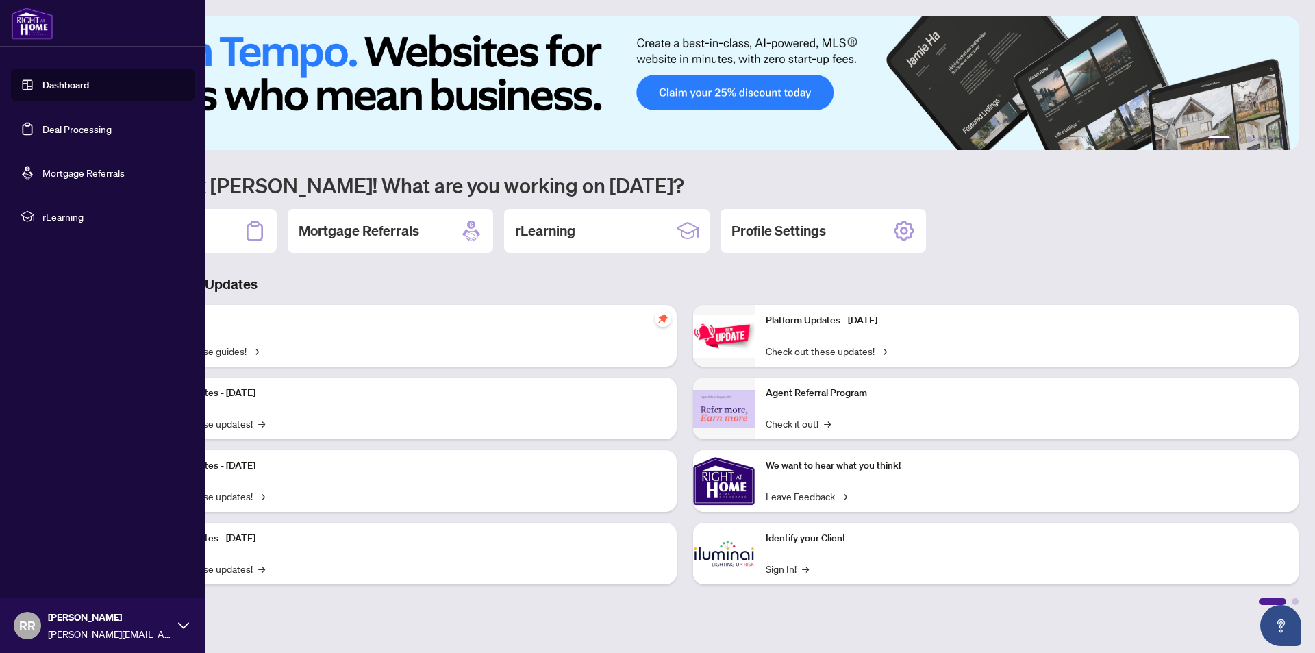
click at [42, 126] on link "Deal Processing" at bounding box center [76, 129] width 69 height 12
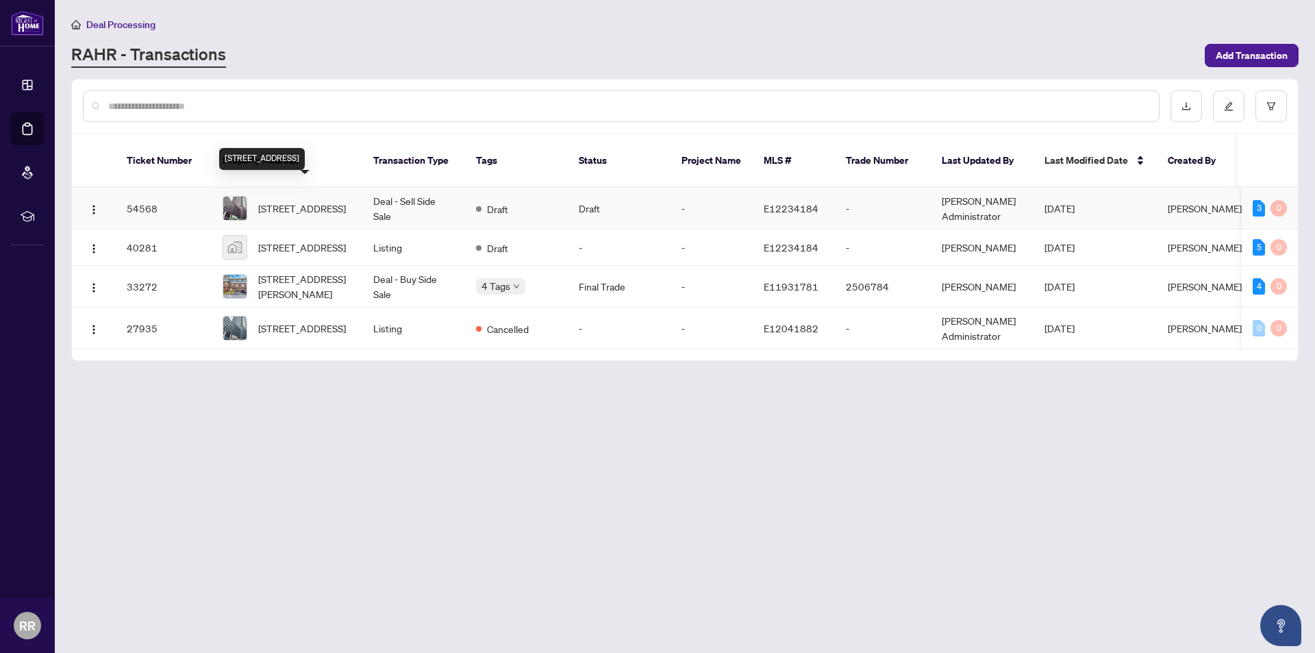
click at [327, 201] on span "[STREET_ADDRESS]" at bounding box center [302, 208] width 88 height 15
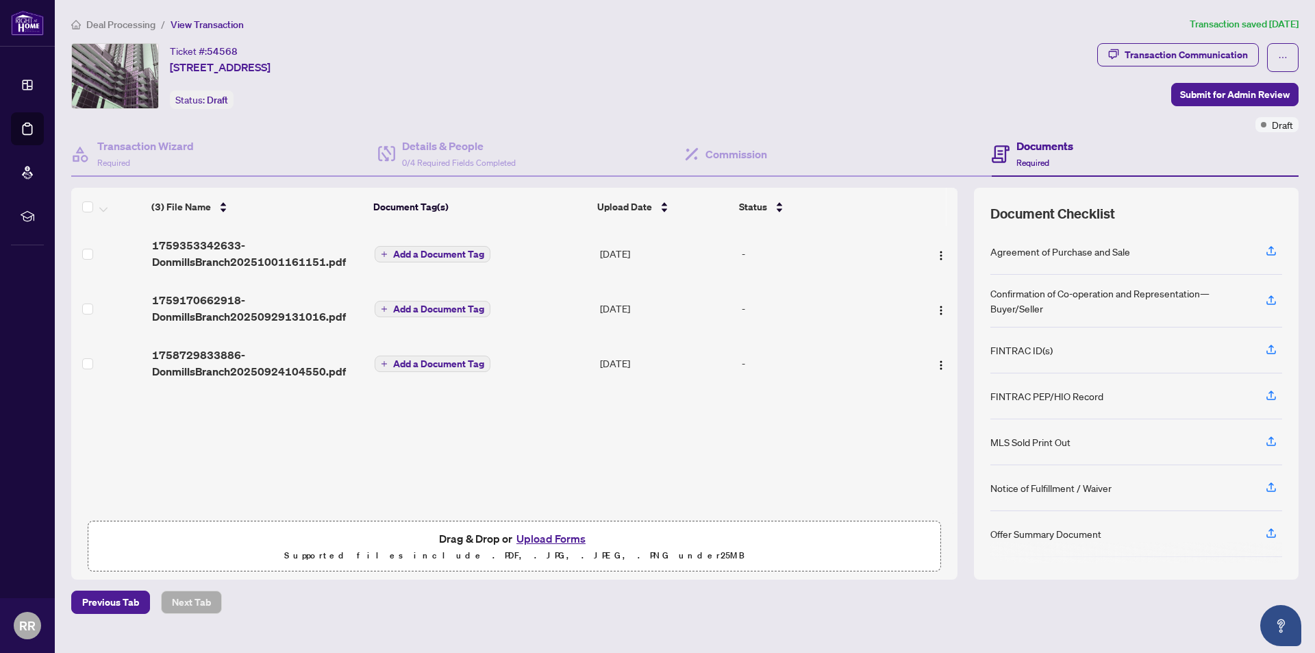
click at [645, 97] on div "Ticket #: 54568 [STREET_ADDRESS] Status: Draft" at bounding box center [581, 76] width 1021 height 66
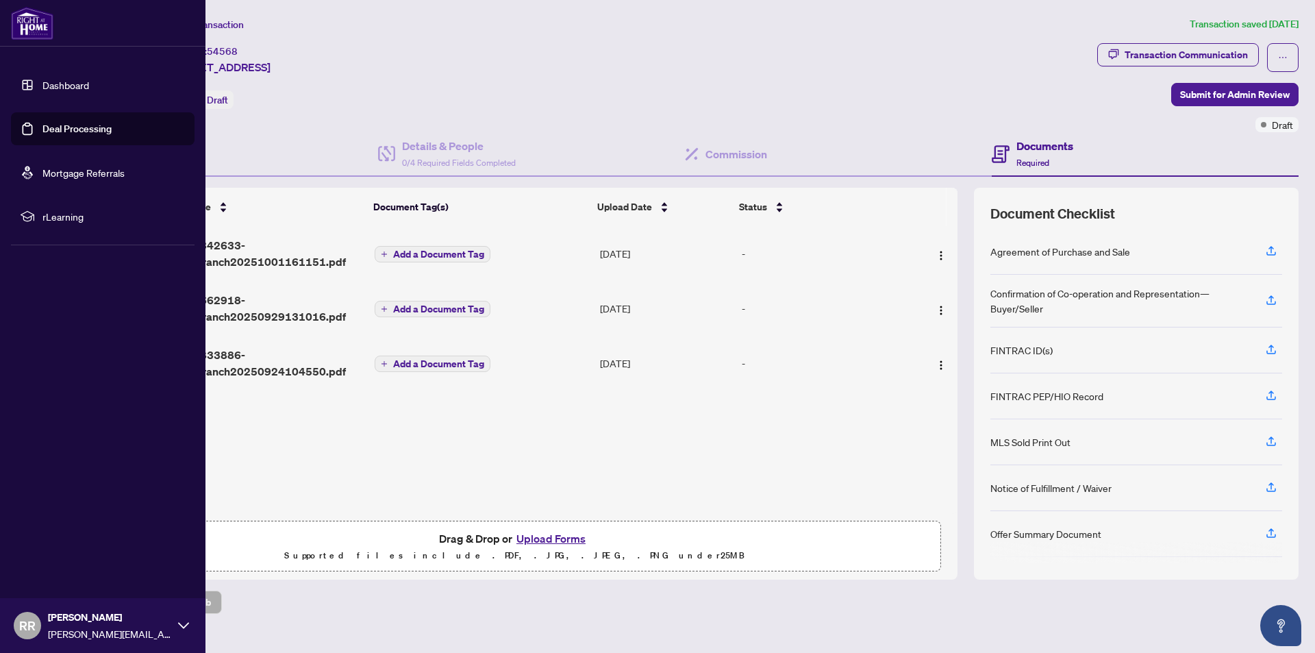
click at [42, 85] on link "Dashboard" at bounding box center [65, 85] width 47 height 12
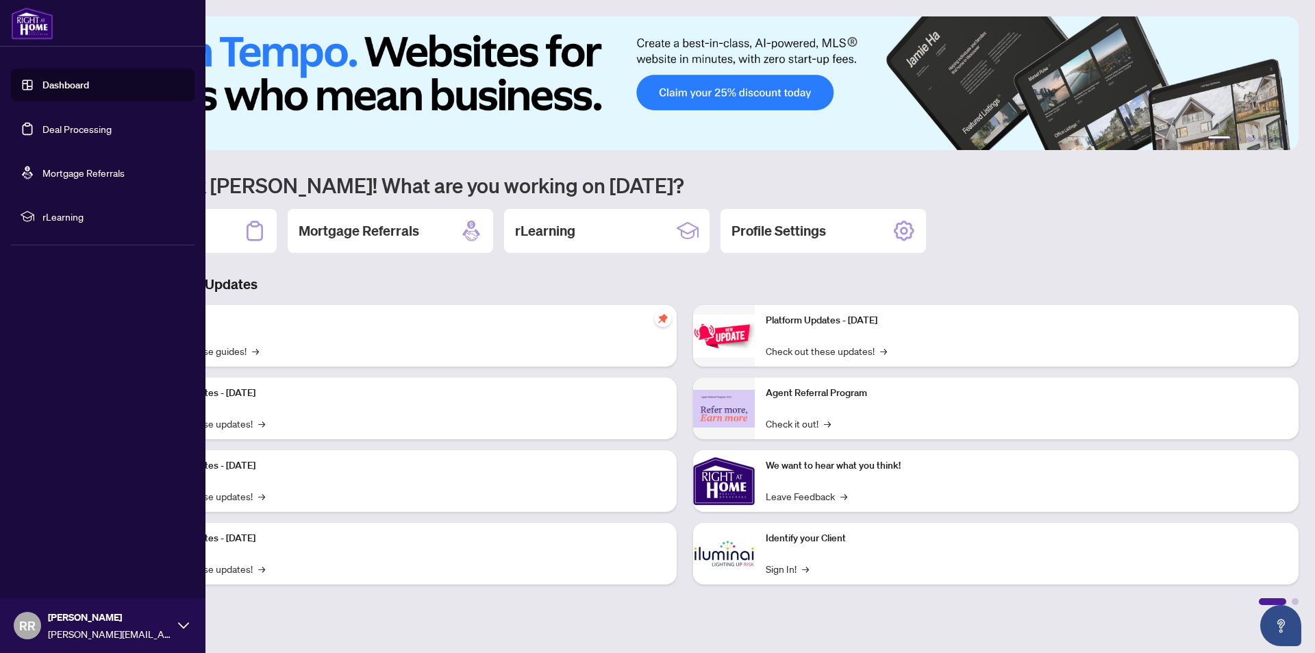
click at [8, 85] on ul "Dashboard Deal Processing Mortgage Referrals rLearning" at bounding box center [102, 151] width 205 height 186
click at [42, 79] on link "Dashboard" at bounding box center [65, 85] width 47 height 12
click at [55, 130] on link "Deal Processing" at bounding box center [76, 129] width 69 height 12
